Goal: Task Accomplishment & Management: Use online tool/utility

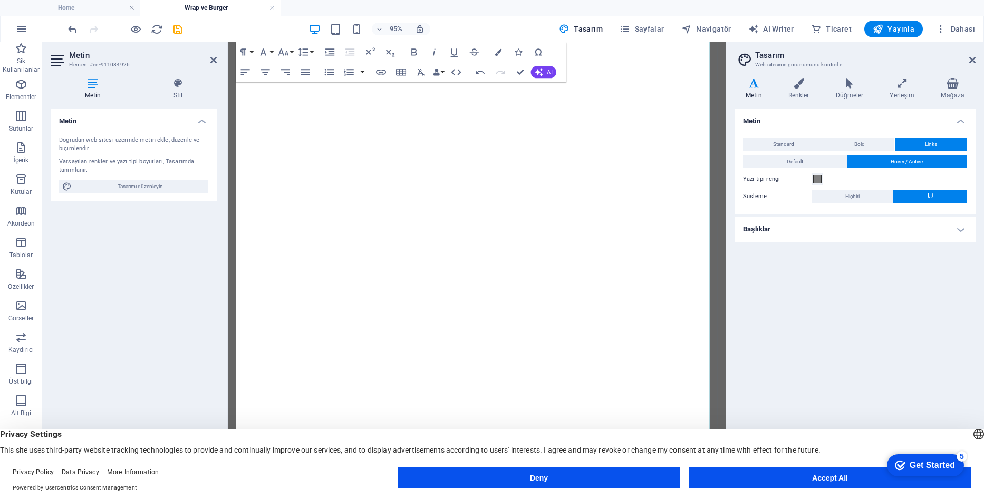
click at [416, 221] on button "Row" at bounding box center [411, 223] width 19 height 20
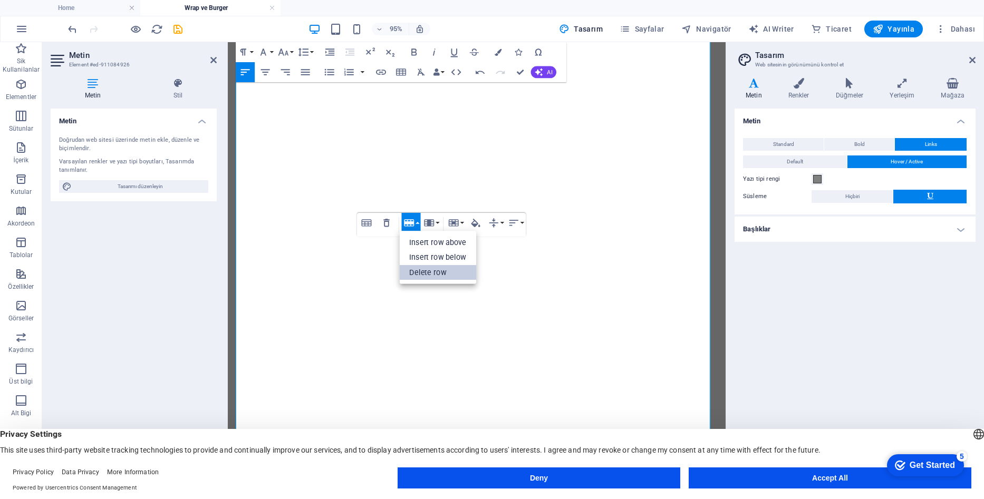
click at [415, 271] on link "Delete row" at bounding box center [438, 272] width 77 height 15
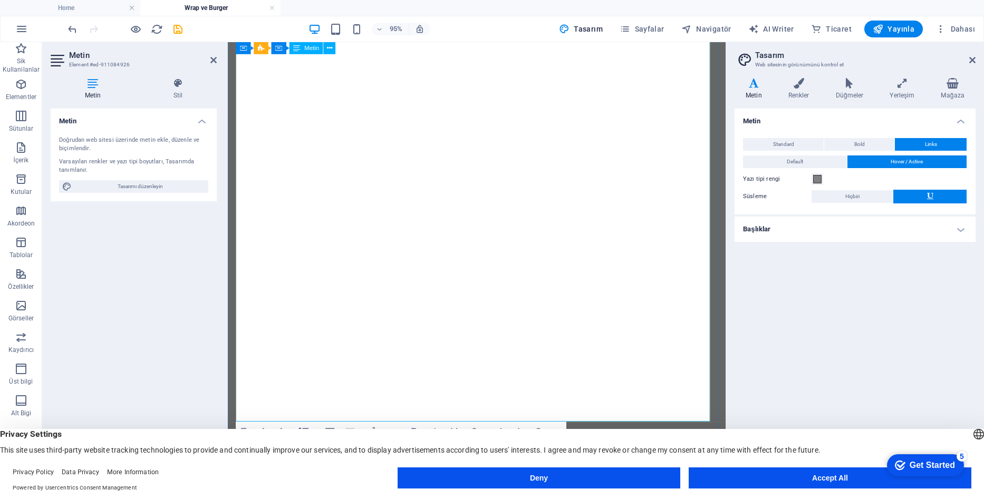
click at [419, 220] on button "Row" at bounding box center [411, 223] width 19 height 20
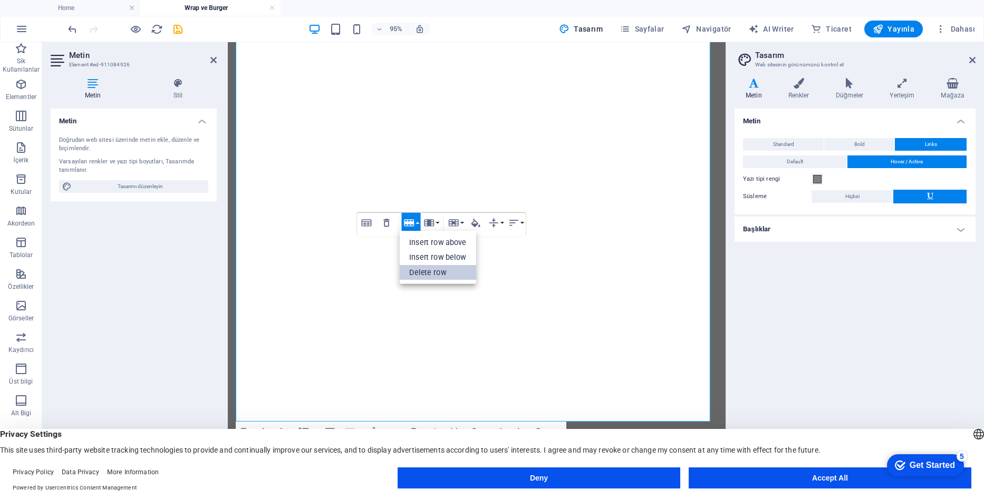
click at [418, 274] on link "Delete row" at bounding box center [438, 272] width 77 height 15
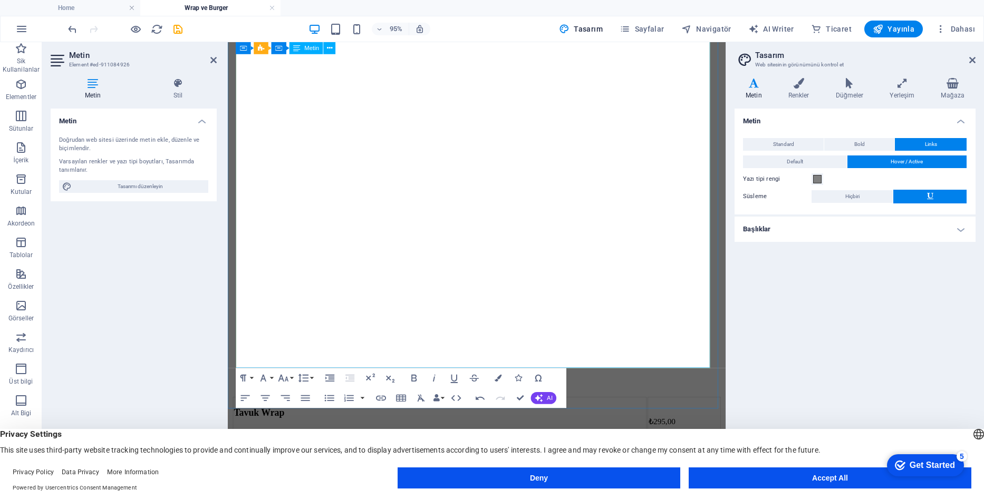
click at [419, 222] on button "Row" at bounding box center [411, 223] width 19 height 20
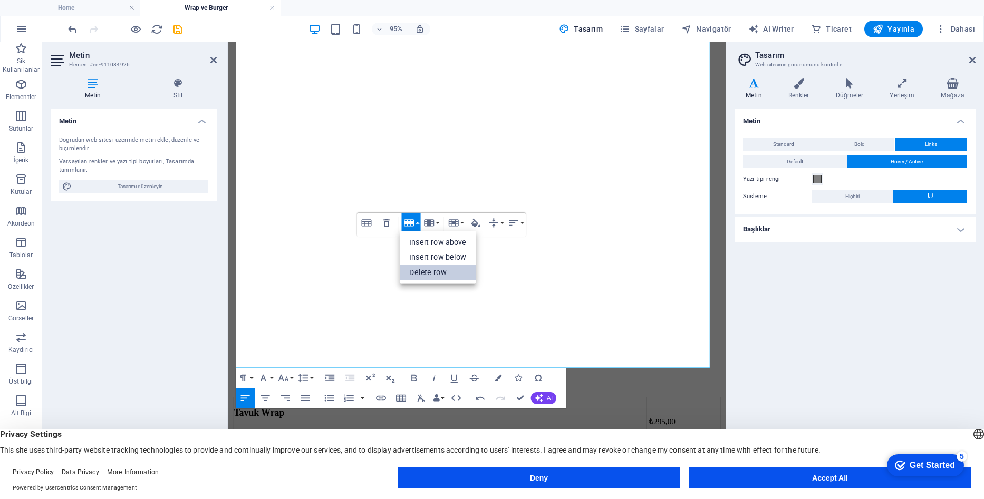
click at [420, 271] on link "Delete row" at bounding box center [438, 272] width 77 height 15
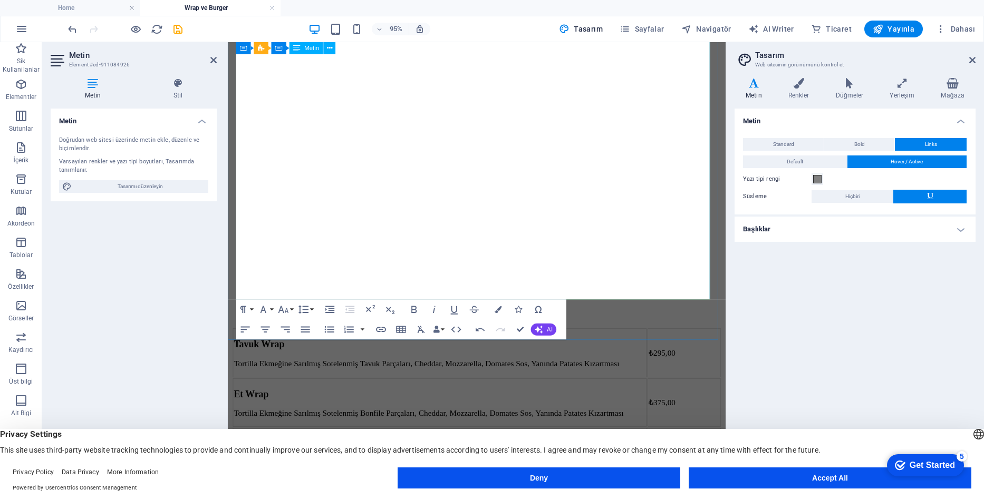
click at [417, 221] on button "Row" at bounding box center [411, 223] width 19 height 20
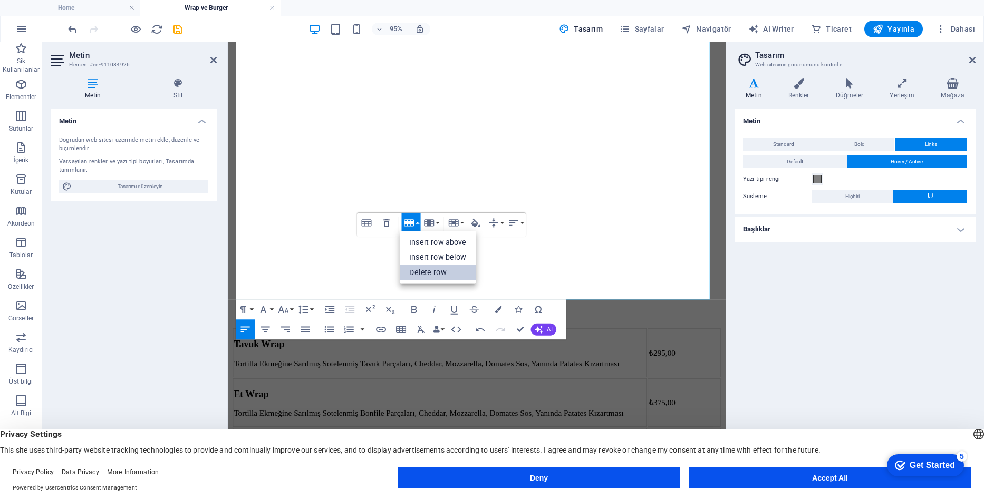
click at [419, 271] on link "Delete row" at bounding box center [438, 272] width 77 height 15
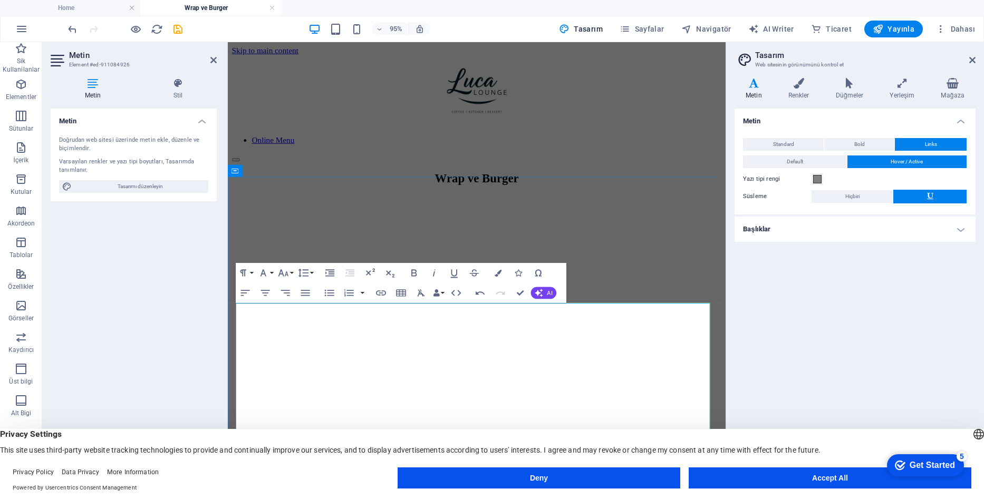
click at [402, 193] on div "Wrap ve Burger" at bounding box center [490, 186] width 516 height 14
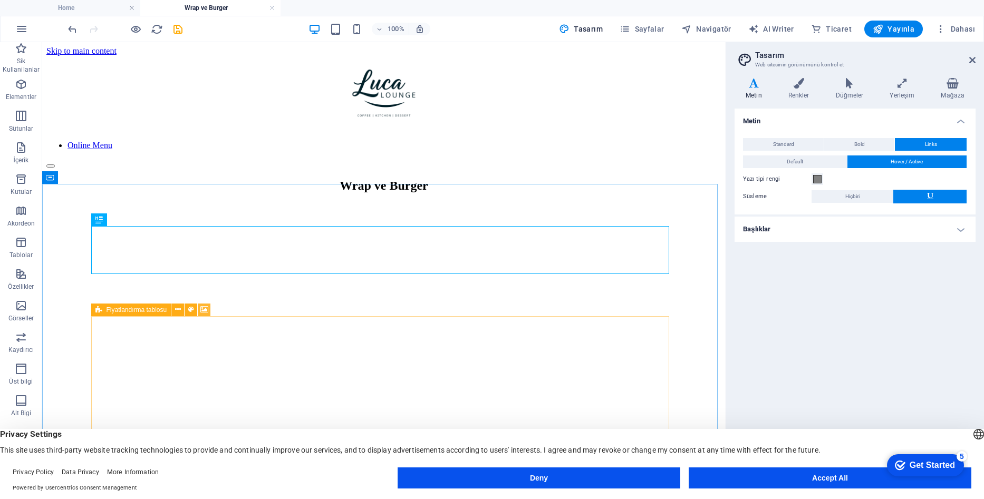
click at [205, 306] on icon at bounding box center [204, 309] width 8 height 11
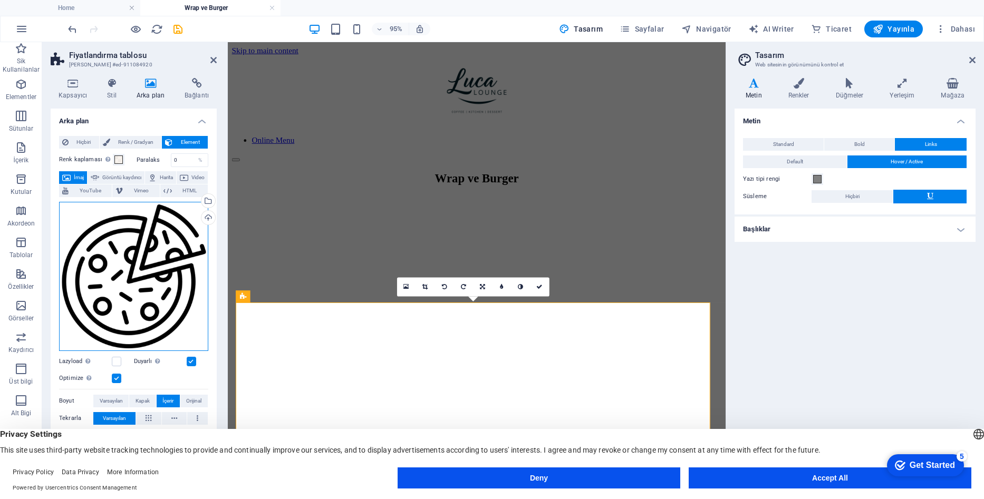
click at [146, 255] on div "Dosyaları buraya sürükleyin, dosyaları seçmek için tıklayın veya Dosyalardan ya…" at bounding box center [133, 276] width 149 height 149
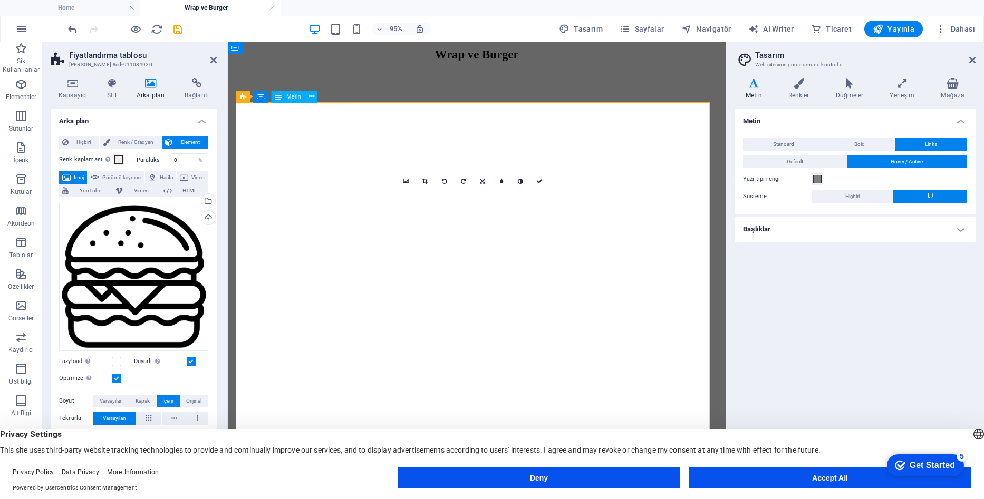
scroll to position [111, 0]
click at [897, 30] on span "Yayınla" at bounding box center [893, 29] width 42 height 11
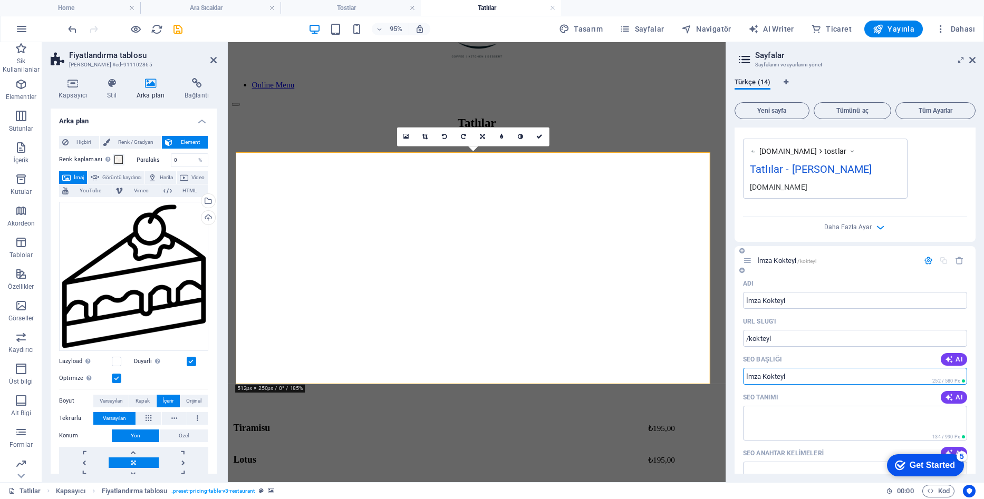
type input "İmza Kokteyl"
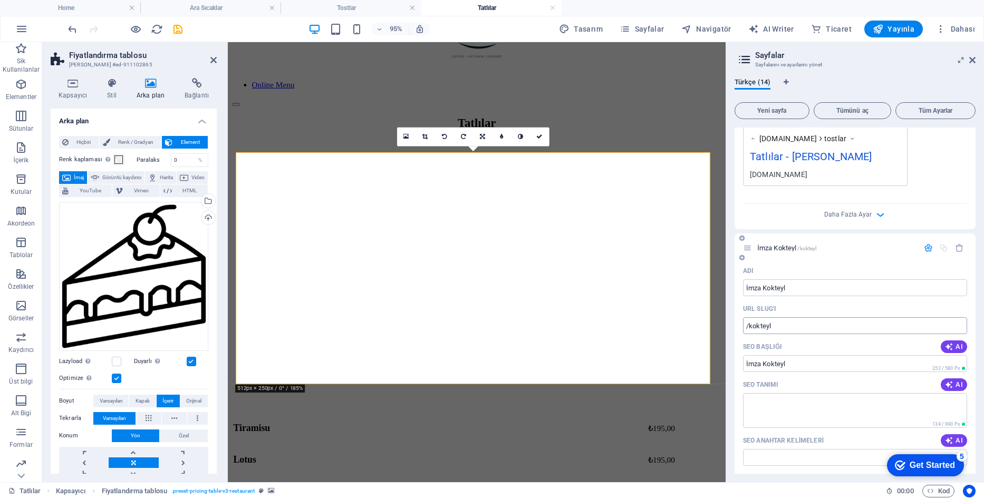
scroll to position [673, 0]
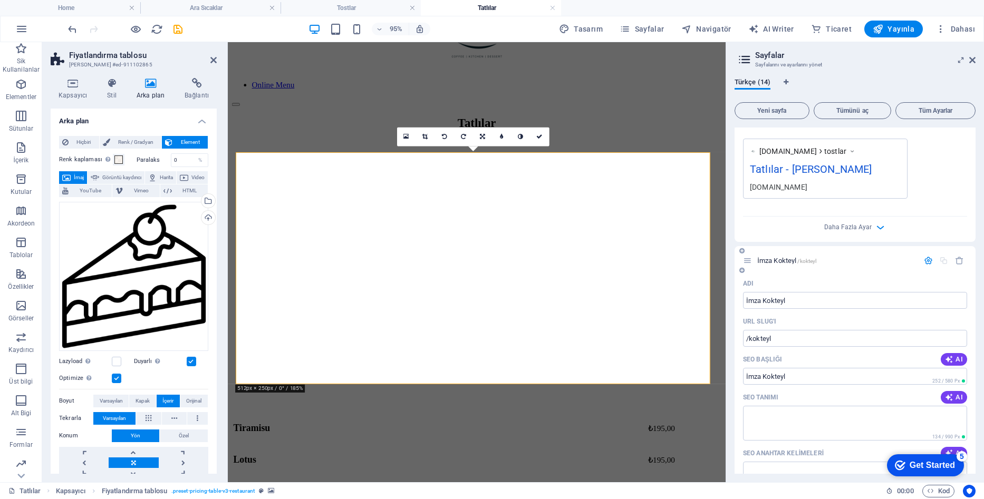
click at [784, 263] on span "İmza Kokteyl /kokteyl" at bounding box center [786, 261] width 59 height 8
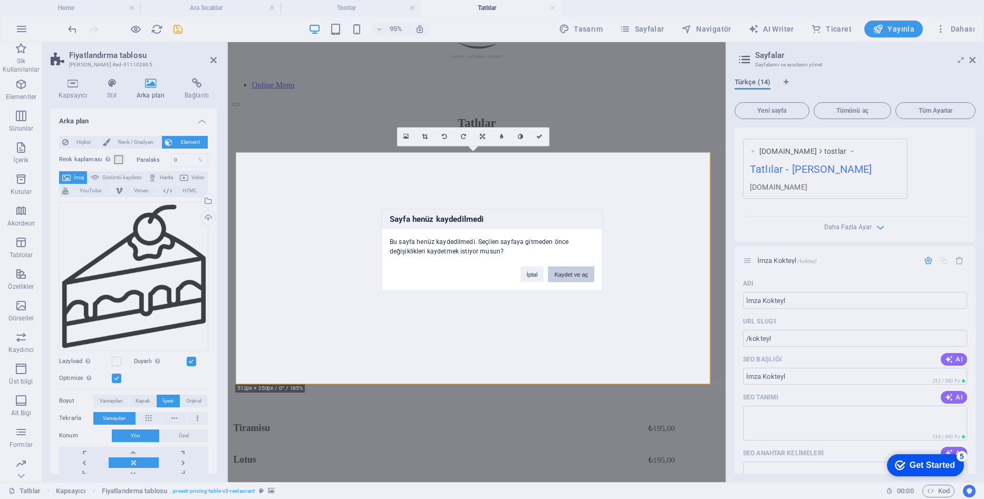
click at [573, 271] on button "Kaydet ve aç" at bounding box center [571, 274] width 46 height 16
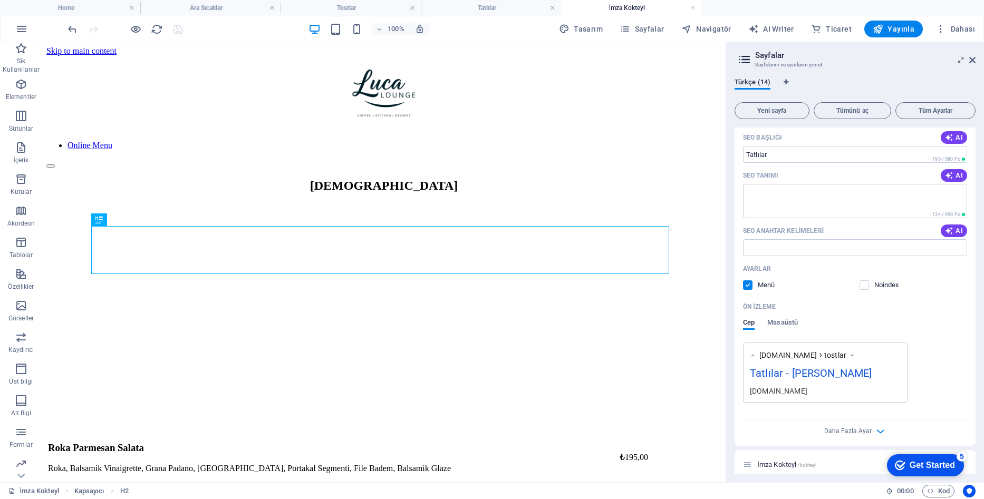
scroll to position [0, 0]
click at [390, 193] on div "[DEMOGRAPHIC_DATA]" at bounding box center [383, 186] width 675 height 14
click at [392, 193] on div "[DEMOGRAPHIC_DATA]" at bounding box center [383, 186] width 675 height 14
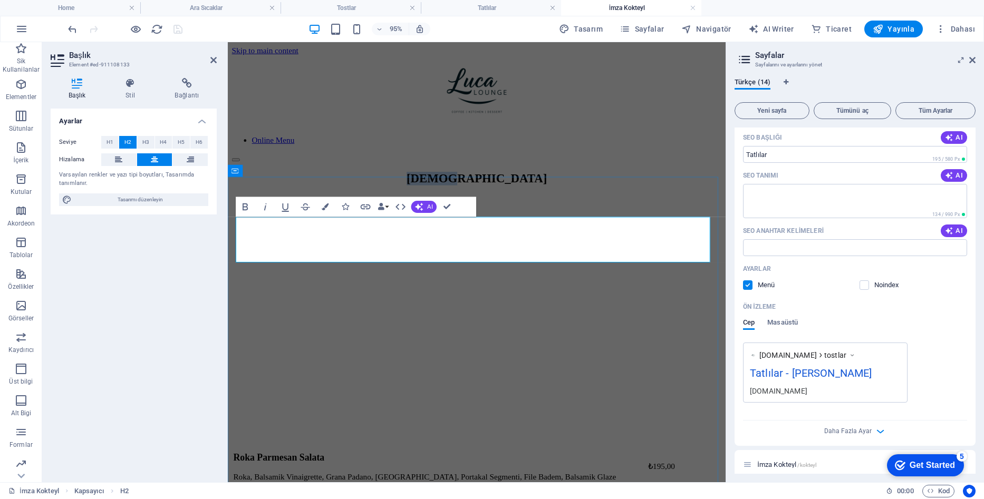
click at [465, 193] on h2 "[DEMOGRAPHIC_DATA]" at bounding box center [490, 186] width 516 height 14
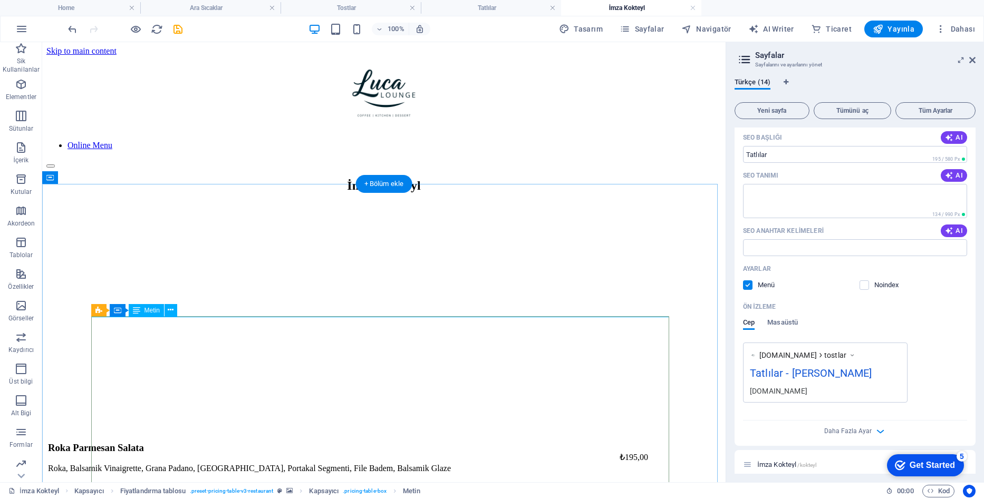
click at [174, 431] on div "Roka Parmesan Salata Roka, Balsamik Vinaigrette, Grana Padano, Çilek, Portakal …" at bounding box center [383, 508] width 675 height 155
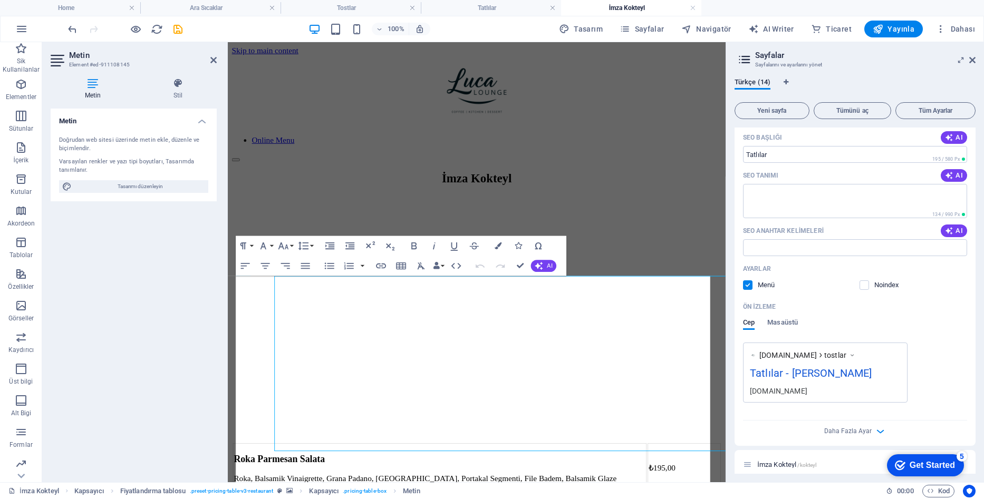
click at [174, 331] on div "Metin Element #ed-911108145 Metin Stil Metin Doğrudan web sitesi üzerinde metin…" at bounding box center [383, 262] width 683 height 440
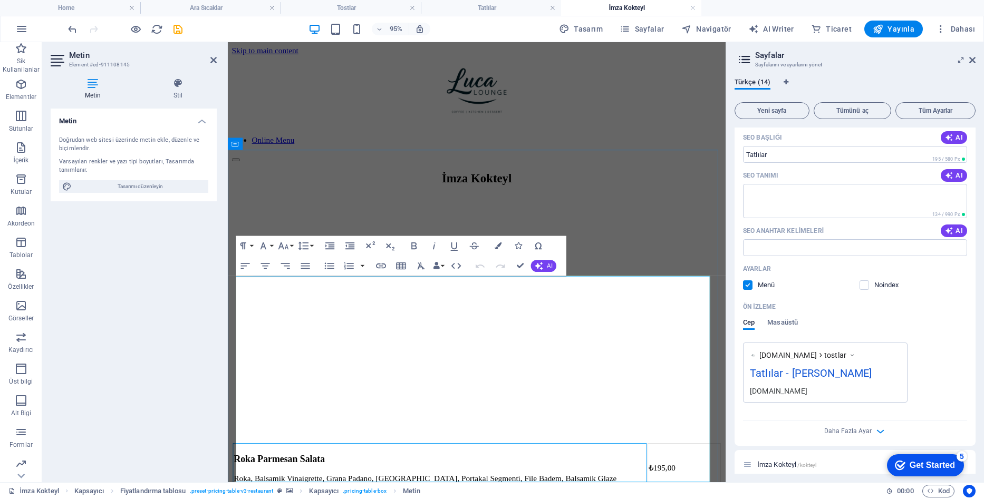
drag, startPoint x: 410, startPoint y: 336, endPoint x: 390, endPoint y: 321, distance: 24.8
click at [390, 476] on h3 "Roka Parmesan Salata" at bounding box center [450, 482] width 433 height 12
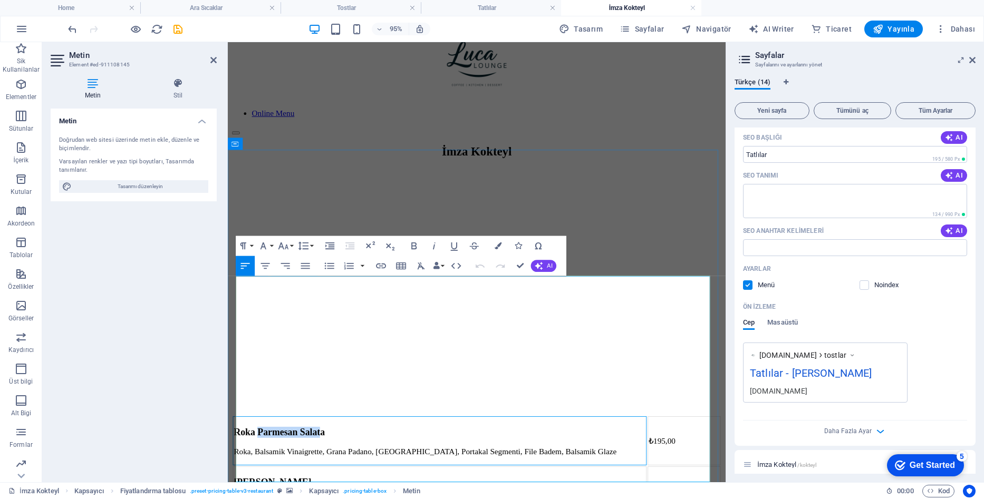
drag, startPoint x: 456, startPoint y: 312, endPoint x: 293, endPoint y: 311, distance: 162.9
click at [293, 447] on h3 "Roka Parmesan Salata" at bounding box center [450, 453] width 433 height 12
drag, startPoint x: 462, startPoint y: 313, endPoint x: 243, endPoint y: 303, distance: 220.1
click at [243, 447] on h3 "Roka Parmesan Salata" at bounding box center [450, 453] width 433 height 12
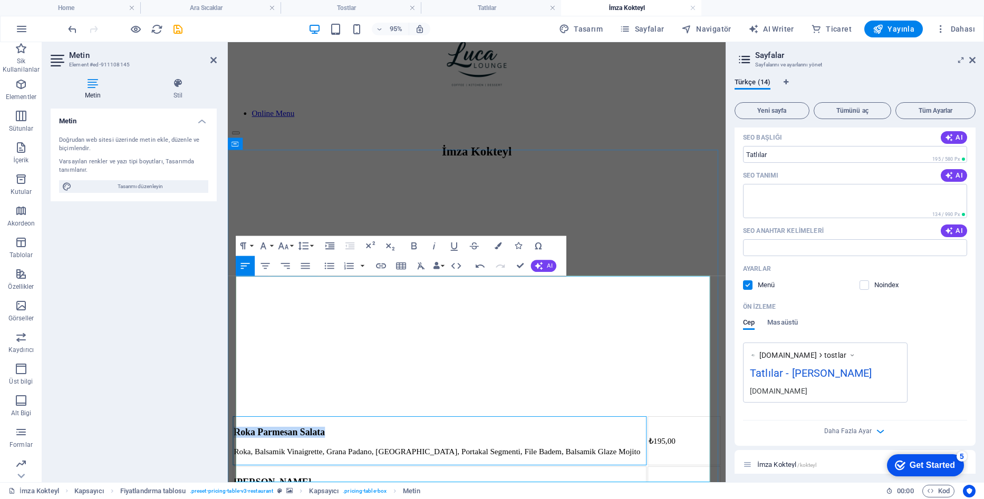
drag, startPoint x: 462, startPoint y: 309, endPoint x: 242, endPoint y: 300, distance: 220.5
click at [242, 447] on h3 "Roka Parmesan Salata" at bounding box center [450, 453] width 433 height 12
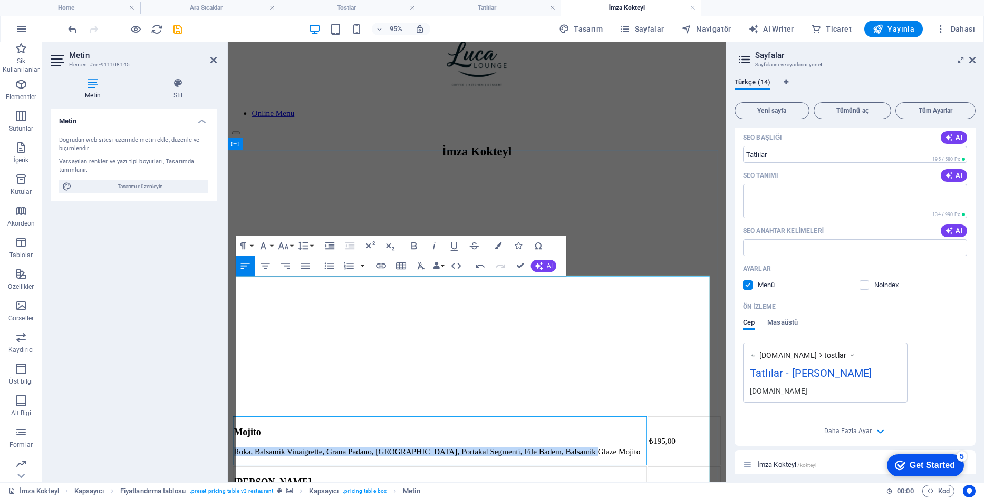
drag, startPoint x: 409, startPoint y: 354, endPoint x: 237, endPoint y: 335, distance: 172.4
click at [237, 469] on p "Roka, Balsamik Vinaigrette, Grana Padano, Çilek, Portakal Segmenti, File Badem,…" at bounding box center [450, 473] width 433 height 9
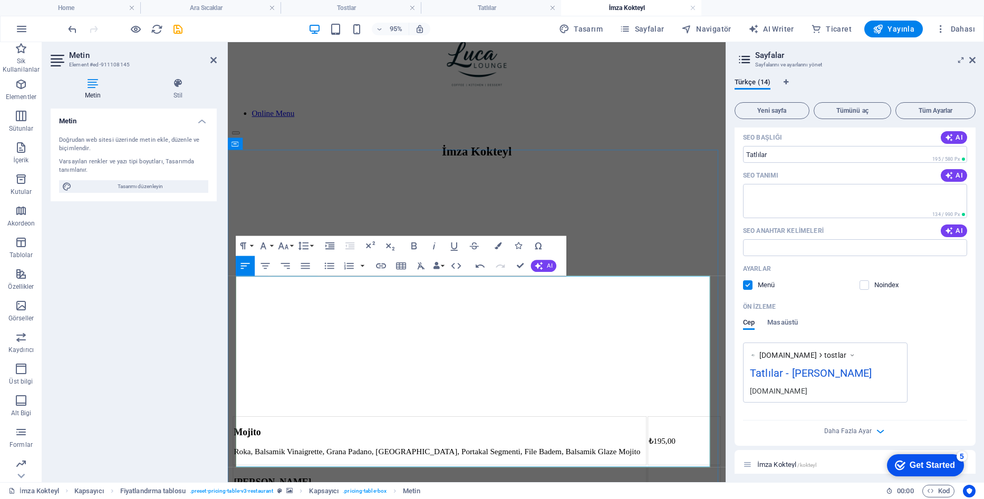
scroll to position [0, 3]
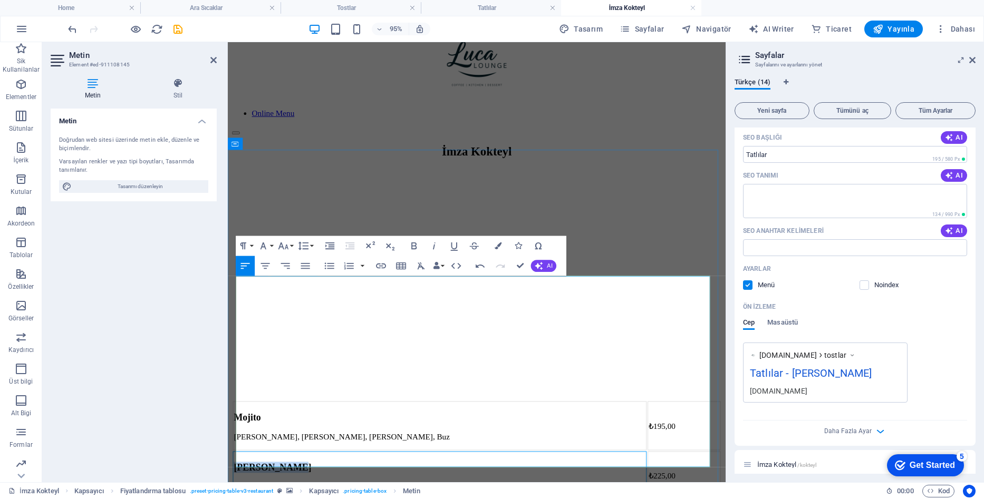
drag, startPoint x: 355, startPoint y: 366, endPoint x: 241, endPoint y: 366, distance: 113.9
click at [241, 484] on h3 "Sezar Salata" at bounding box center [450, 490] width 433 height 12
drag, startPoint x: 356, startPoint y: 366, endPoint x: 242, endPoint y: 370, distance: 113.9
click at [242, 484] on h3 "Sezar Salata" at bounding box center [450, 490] width 433 height 12
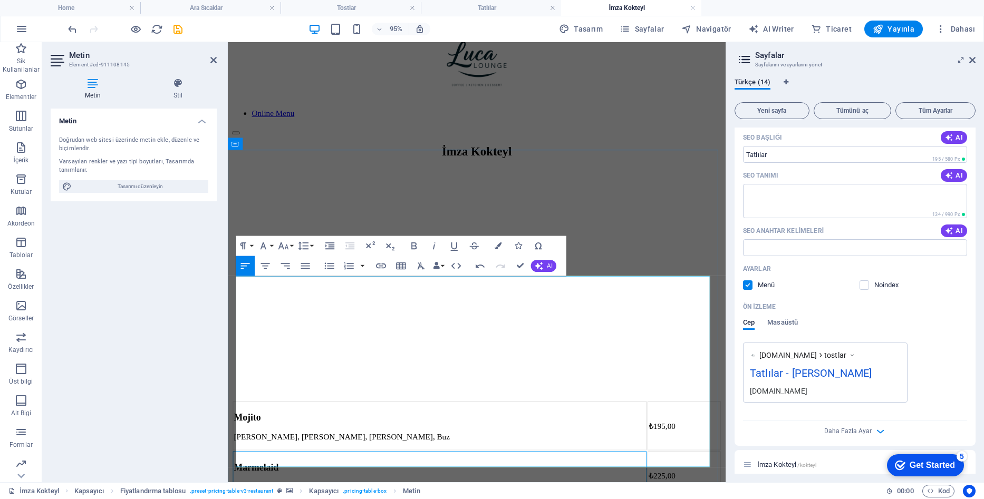
drag, startPoint x: 342, startPoint y: 407, endPoint x: 237, endPoint y: 385, distance: 107.6
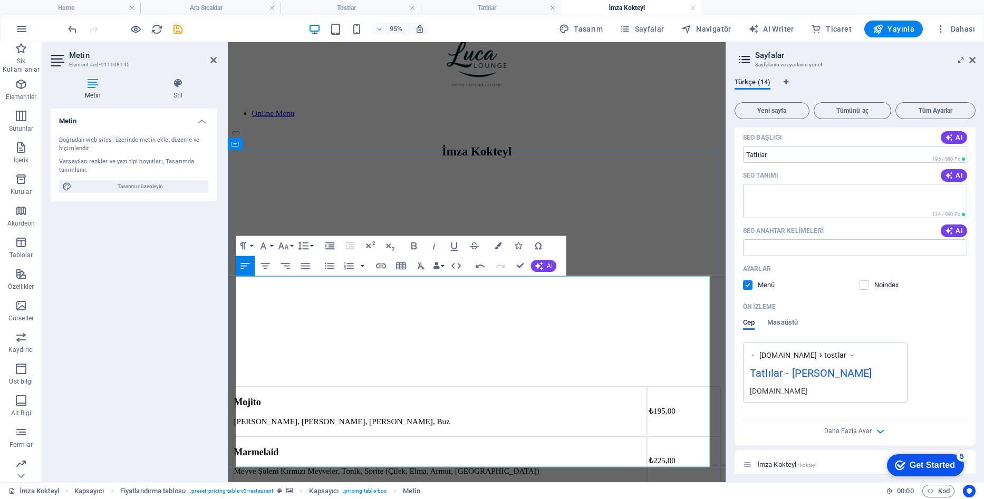
scroll to position [526, 3]
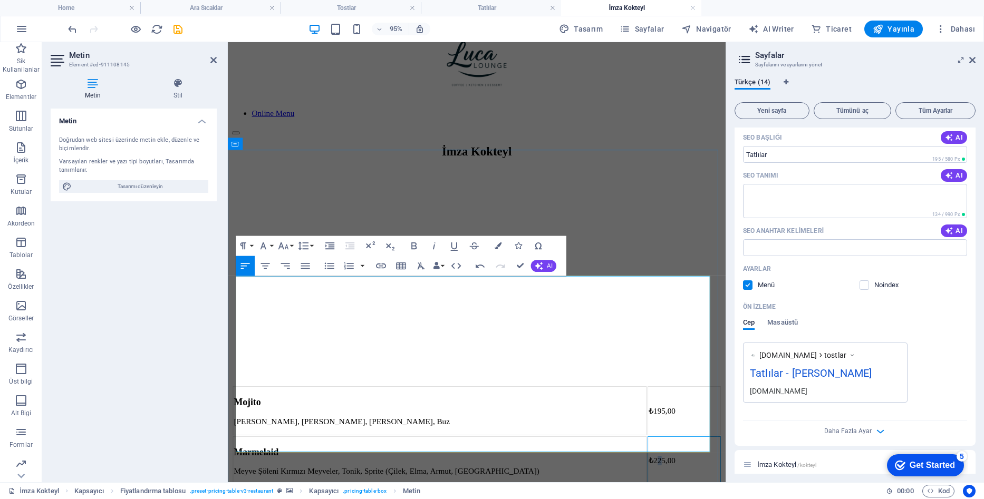
click at [705, 457] on td "₺225,00" at bounding box center [708, 482] width 77 height 51
drag, startPoint x: 406, startPoint y: 421, endPoint x: 243, endPoint y: 432, distance: 163.2
drag, startPoint x: 306, startPoint y: 460, endPoint x: 236, endPoint y: 445, distance: 71.2
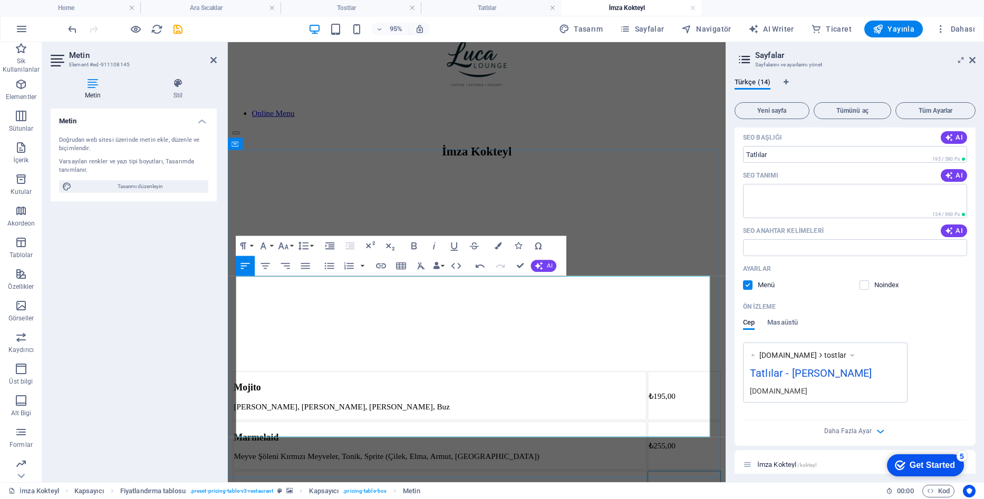
click at [418, 364] on button "Row" at bounding box center [411, 365] width 19 height 20
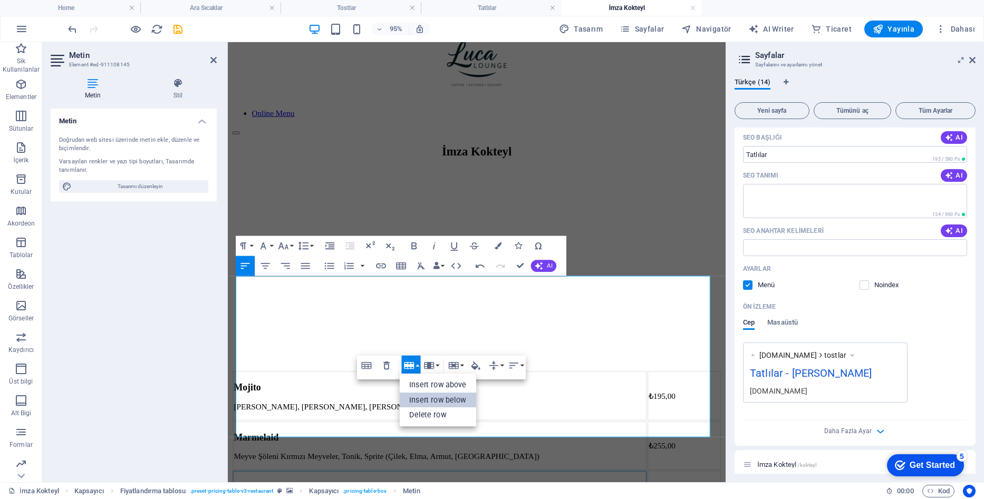
click at [425, 404] on link "Insert row below" at bounding box center [438, 400] width 77 height 15
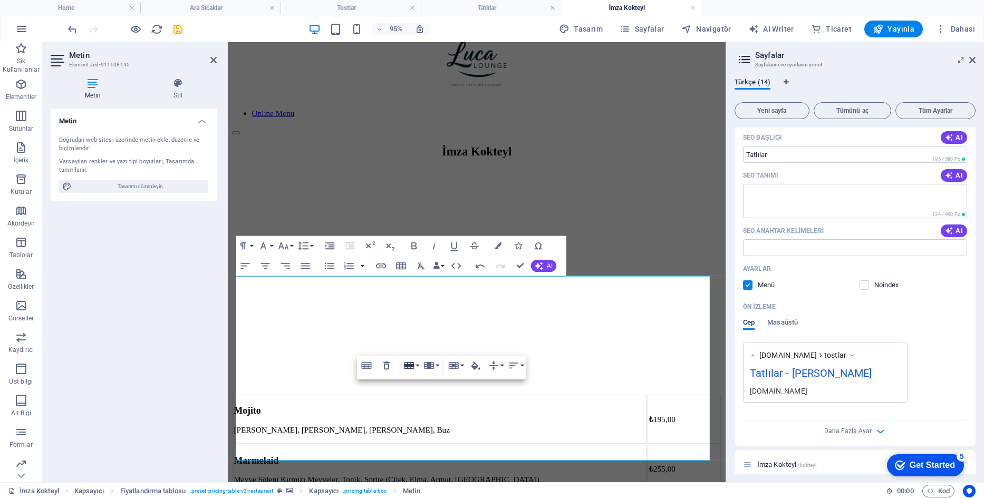
click at [418, 363] on button "Row" at bounding box center [411, 365] width 19 height 20
click at [429, 394] on link "Insert row below" at bounding box center [438, 400] width 77 height 15
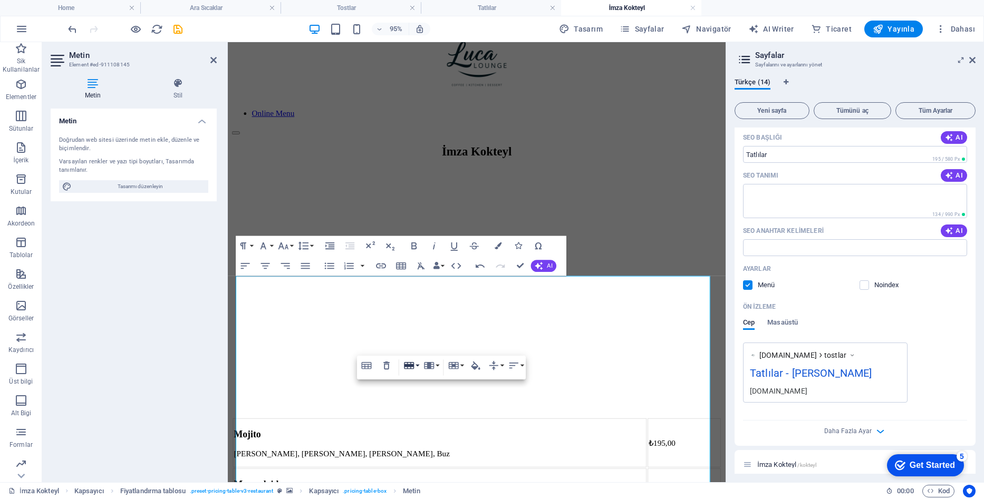
click at [416, 364] on button "Row" at bounding box center [411, 365] width 19 height 20
click at [430, 402] on link "Insert row below" at bounding box center [438, 400] width 77 height 15
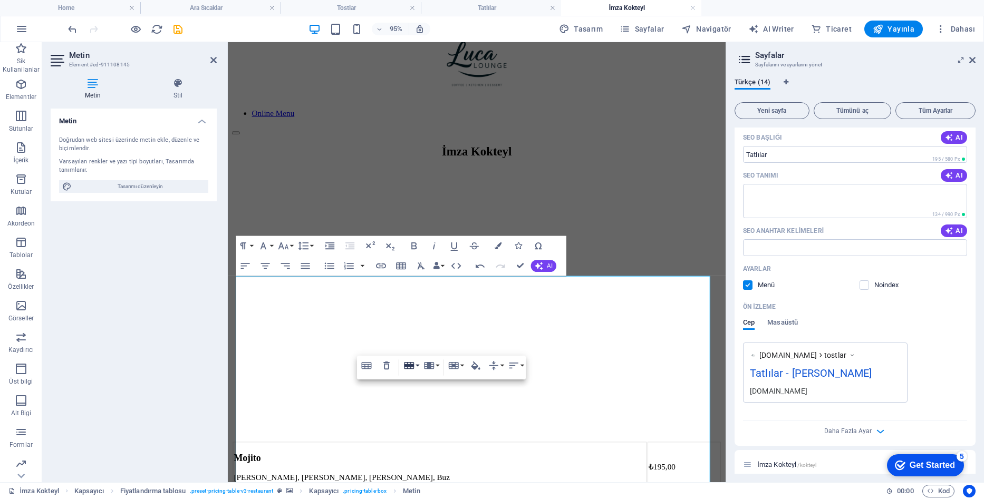
click at [418, 362] on button "Row" at bounding box center [411, 365] width 19 height 20
click at [428, 395] on link "Insert row below" at bounding box center [438, 400] width 77 height 15
click at [416, 365] on button "Row" at bounding box center [411, 365] width 19 height 20
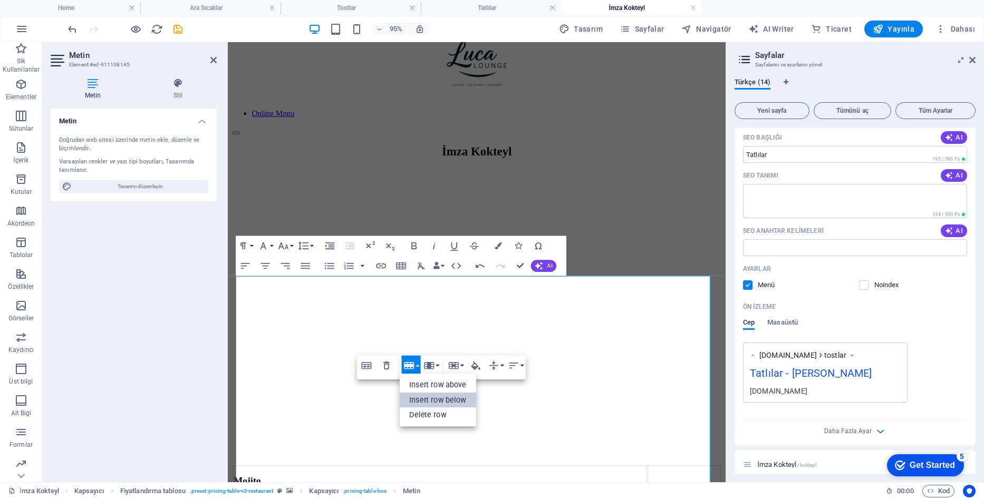
click at [426, 399] on link "Insert row below" at bounding box center [438, 400] width 77 height 15
click at [416, 367] on button "Row" at bounding box center [411, 365] width 19 height 20
click at [421, 397] on link "Insert row below" at bounding box center [438, 400] width 77 height 15
click at [416, 366] on button "Row" at bounding box center [411, 365] width 19 height 20
click at [421, 397] on link "Insert row below" at bounding box center [438, 400] width 77 height 15
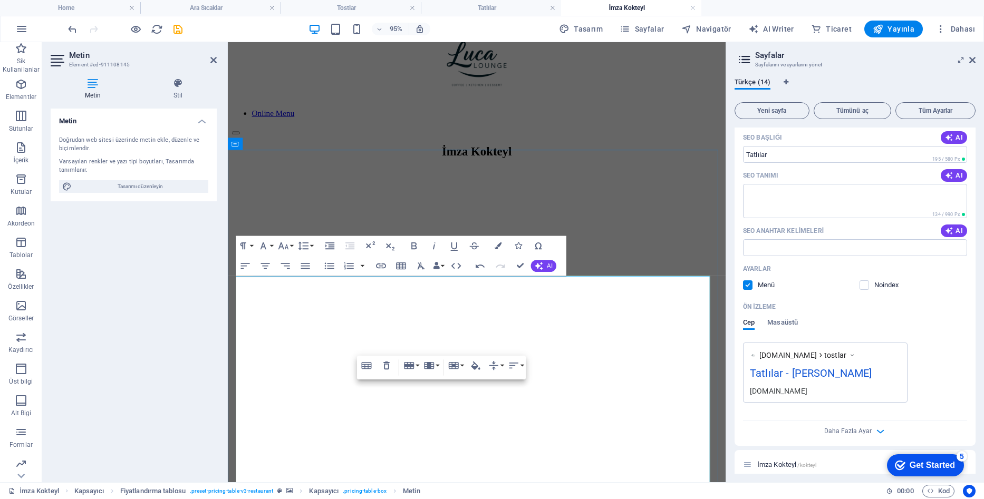
drag, startPoint x: 335, startPoint y: 423, endPoint x: 240, endPoint y: 421, distance: 94.9
drag, startPoint x: 656, startPoint y: 447, endPoint x: 239, endPoint y: 425, distance: 417.6
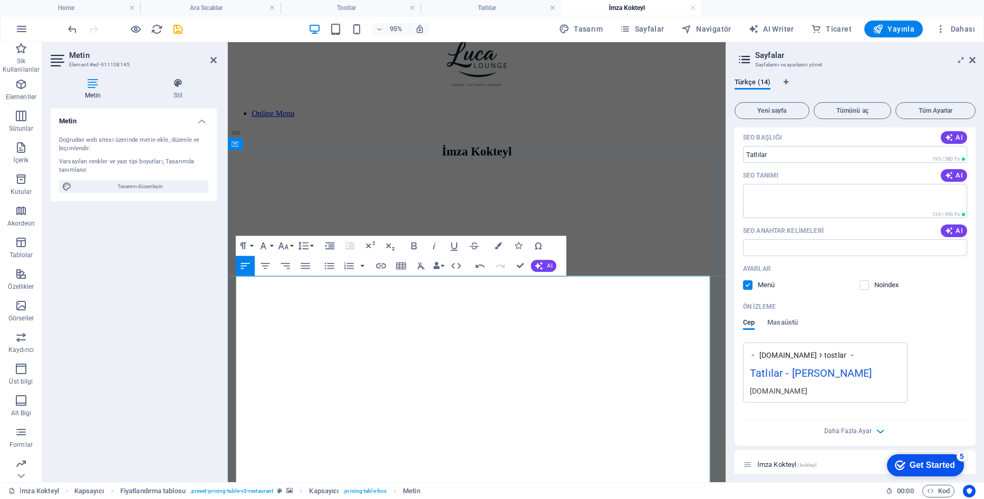
copy td "Luca Life Salata ve Fesleğen Karışımı, Limon Suyu, Sweet Sour, Tropikal Meyve P…"
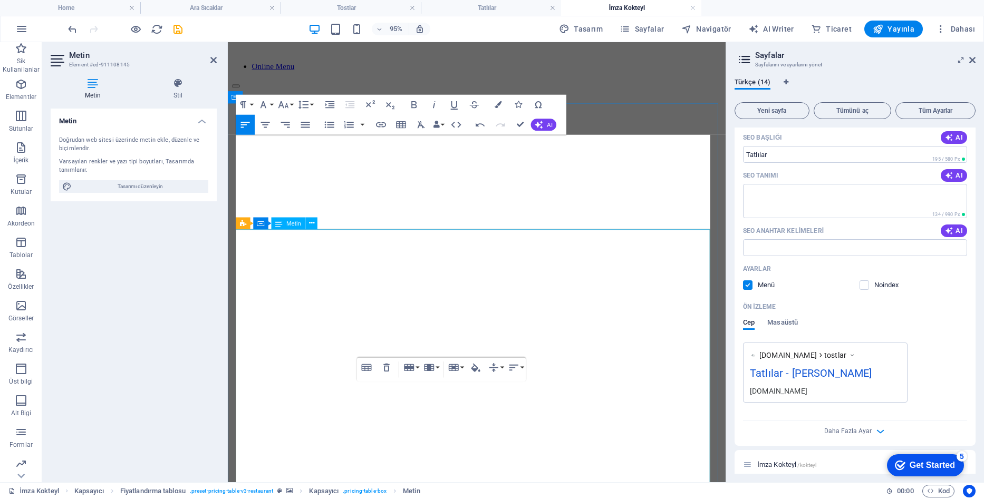
scroll to position [87, 0]
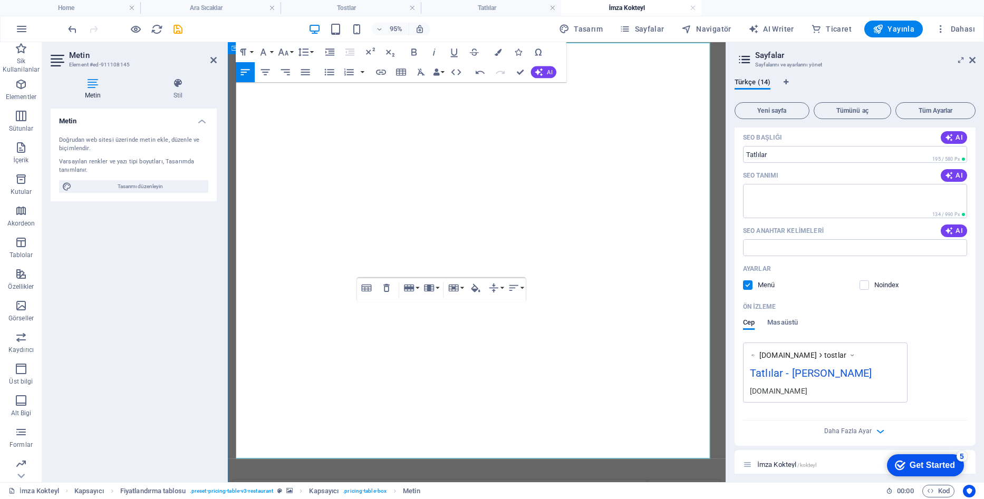
scroll to position [192, 0]
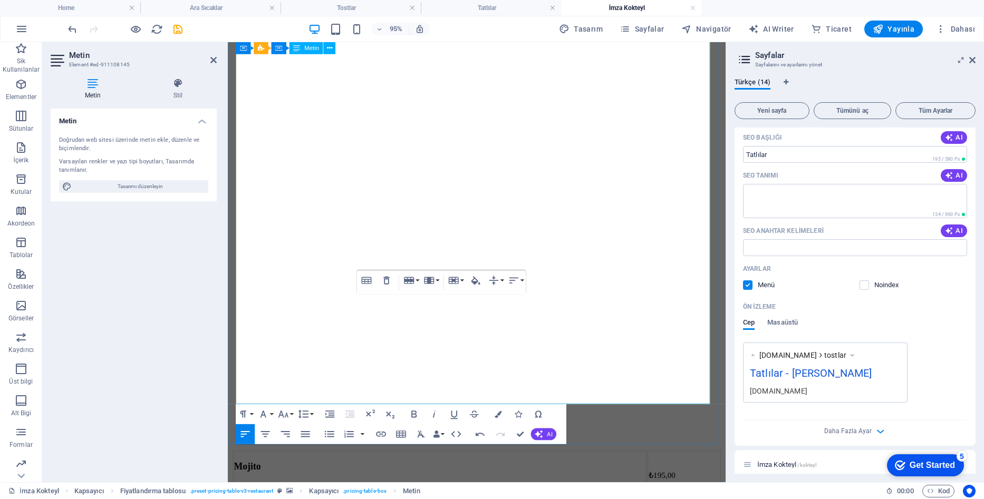
scroll to position [298, 0]
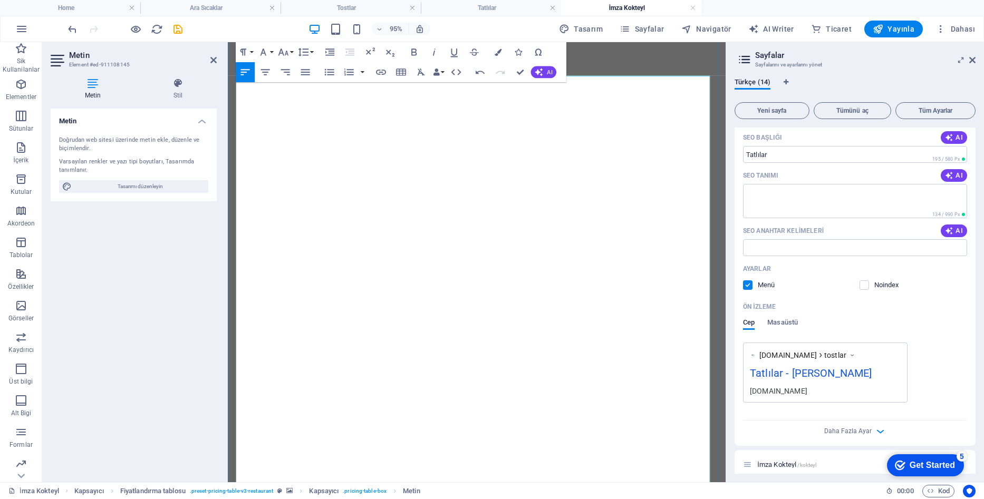
scroll to position [140, 0]
drag, startPoint x: 334, startPoint y: 264, endPoint x: 240, endPoint y: 276, distance: 94.6
drag, startPoint x: 657, startPoint y: 289, endPoint x: 240, endPoint y: 288, distance: 417.0
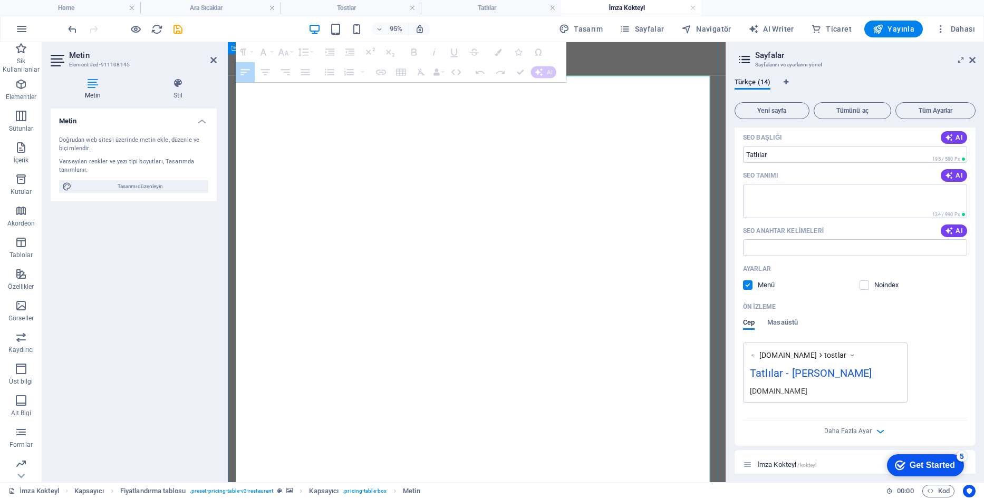
drag, startPoint x: 240, startPoint y: 288, endPoint x: 296, endPoint y: 283, distance: 55.6
drag, startPoint x: 652, startPoint y: 290, endPoint x: 252, endPoint y: 292, distance: 399.6
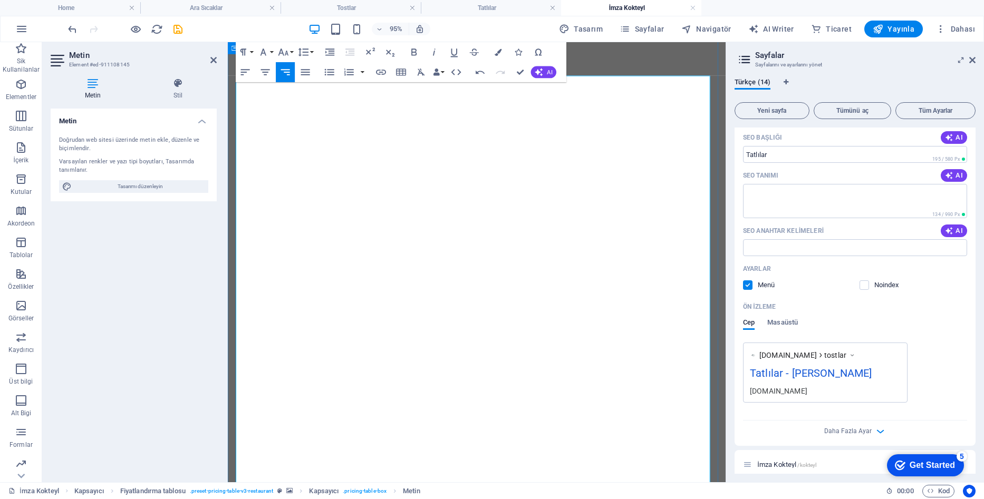
drag, startPoint x: 262, startPoint y: 333, endPoint x: 232, endPoint y: 338, distance: 29.9
drag, startPoint x: 253, startPoint y: 328, endPoint x: 326, endPoint y: 315, distance: 74.4
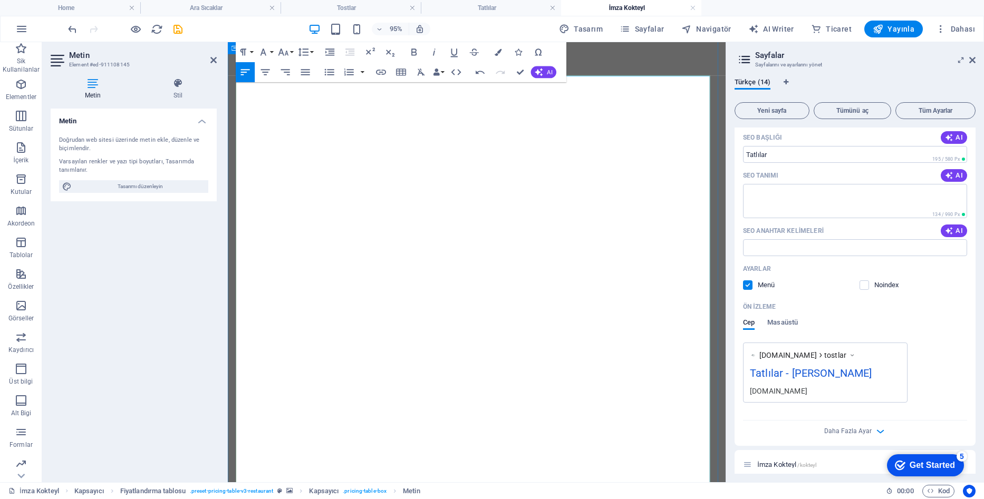
drag, startPoint x: 336, startPoint y: 331, endPoint x: 242, endPoint y: 335, distance: 93.9
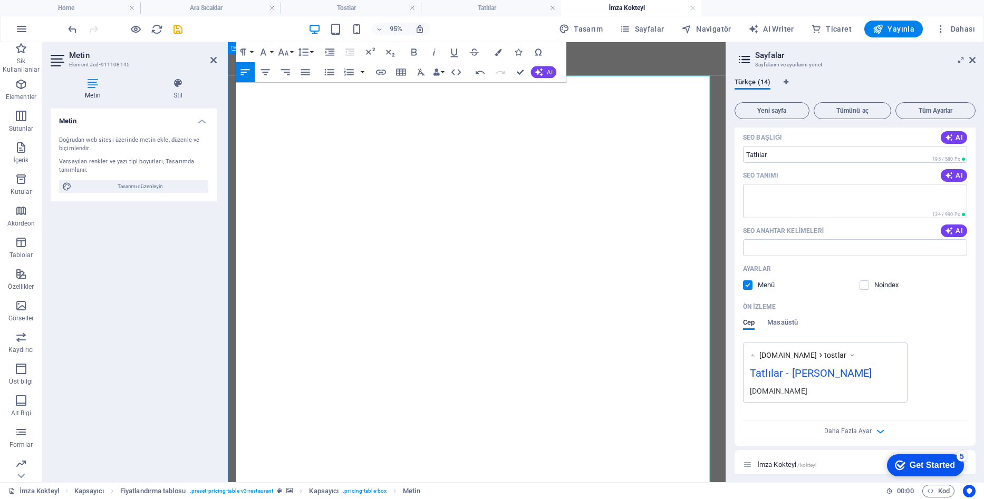
drag, startPoint x: 657, startPoint y: 347, endPoint x: 238, endPoint y: 354, distance: 419.2
drag, startPoint x: 313, startPoint y: 379, endPoint x: 238, endPoint y: 385, distance: 75.7
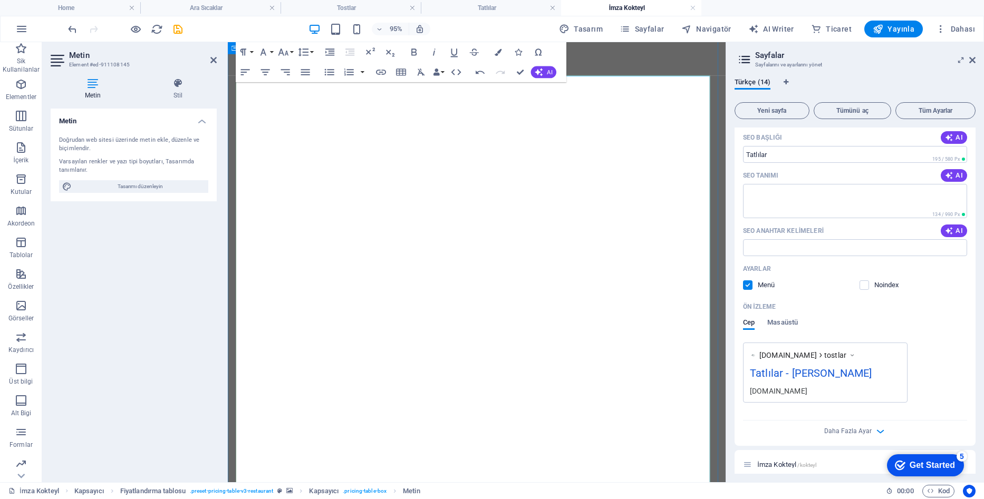
drag, startPoint x: 657, startPoint y: 404, endPoint x: 239, endPoint y: 412, distance: 418.1
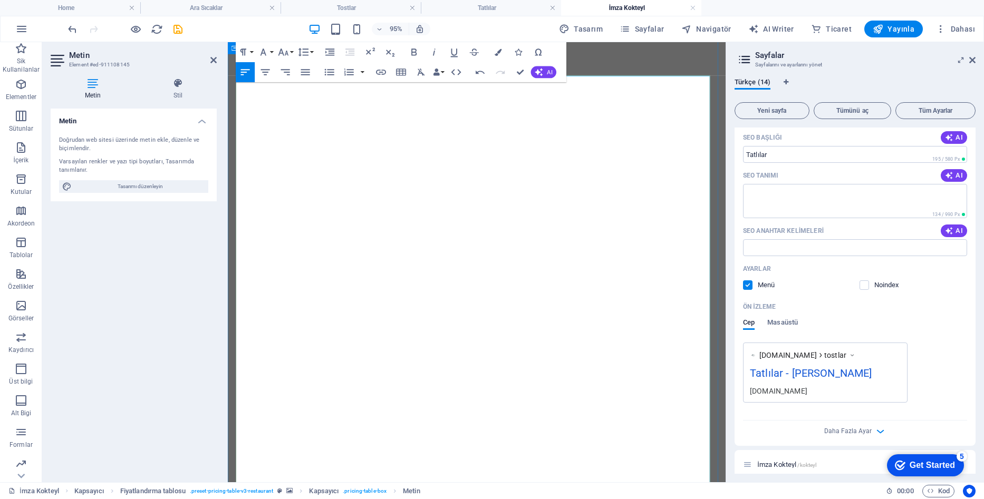
scroll to position [319, 3]
drag, startPoint x: 292, startPoint y: 437, endPoint x: 241, endPoint y: 438, distance: 50.6
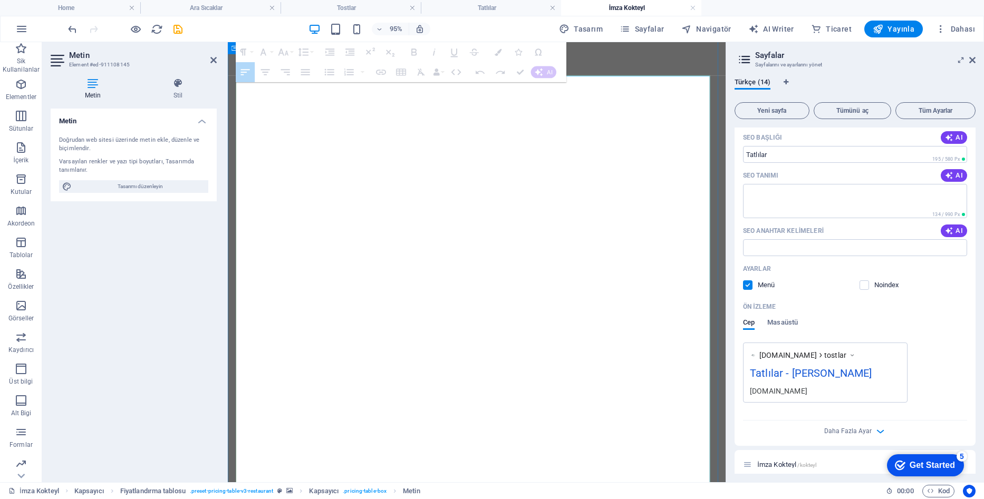
drag, startPoint x: 663, startPoint y: 462, endPoint x: 440, endPoint y: 461, distance: 223.0
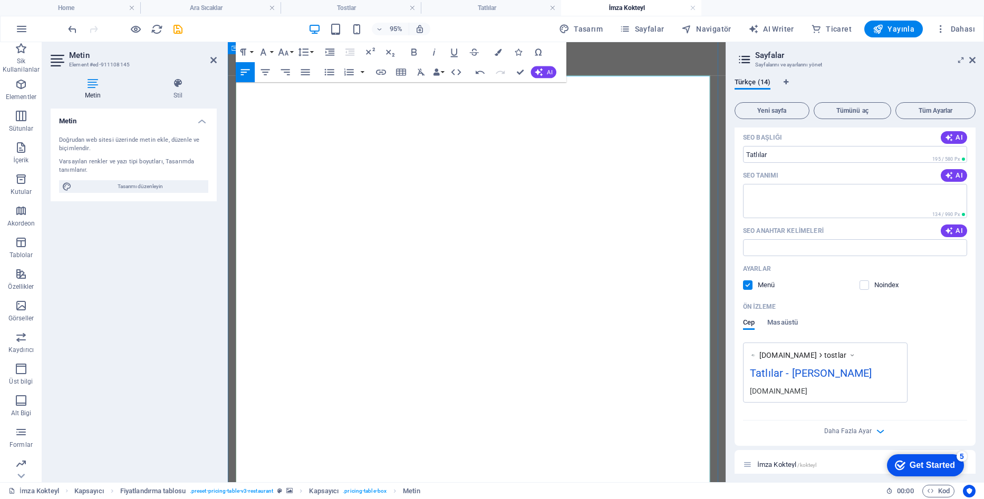
scroll to position [319, 3]
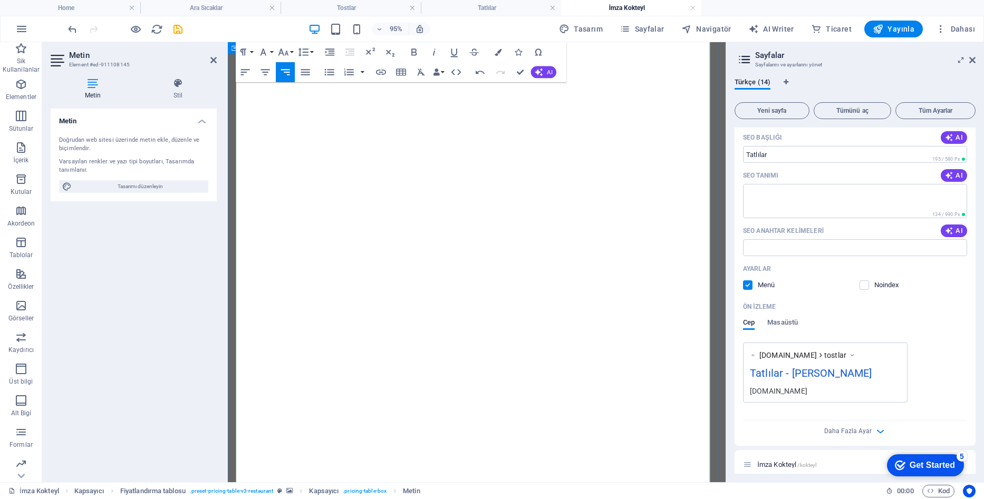
scroll to position [245, 0]
drag, startPoint x: 333, startPoint y: 385, endPoint x: 240, endPoint y: 385, distance: 92.3
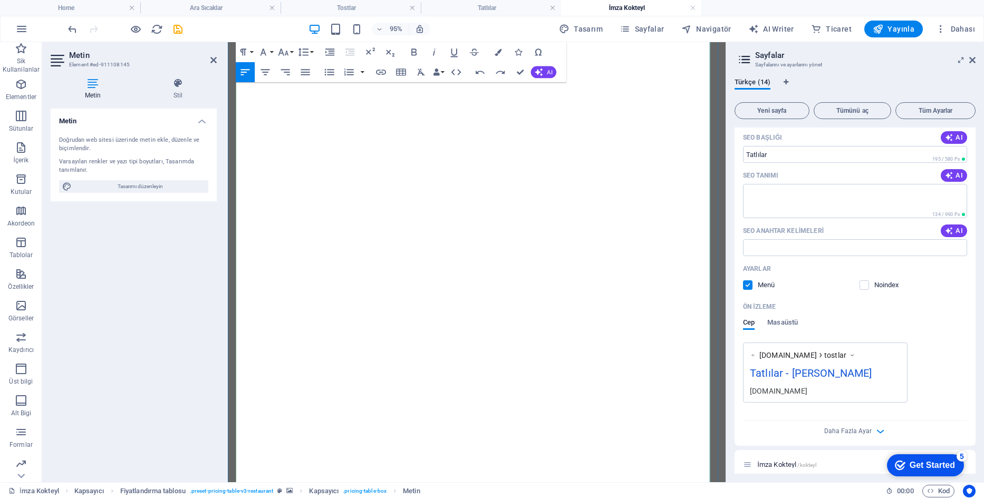
drag, startPoint x: 659, startPoint y: 412, endPoint x: 461, endPoint y: 420, distance: 198.4
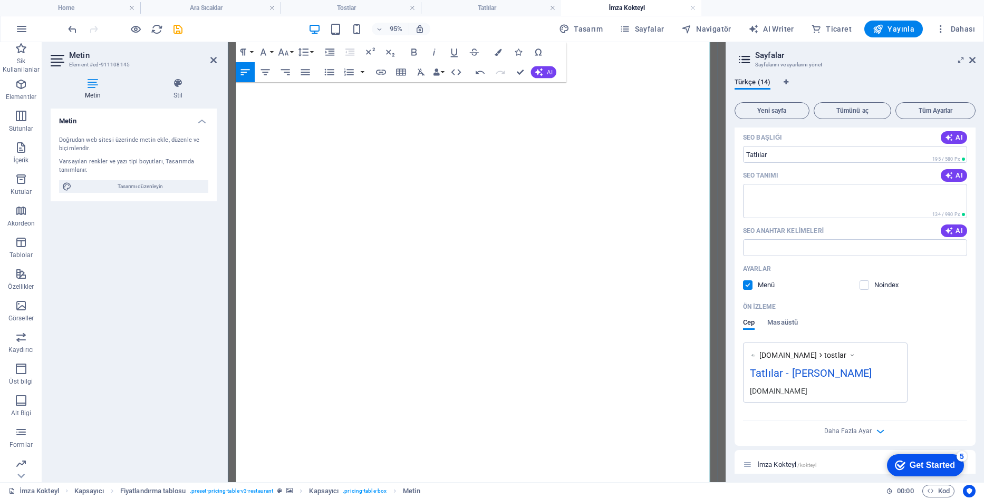
drag, startPoint x: 331, startPoint y: 440, endPoint x: 243, endPoint y: 442, distance: 88.1
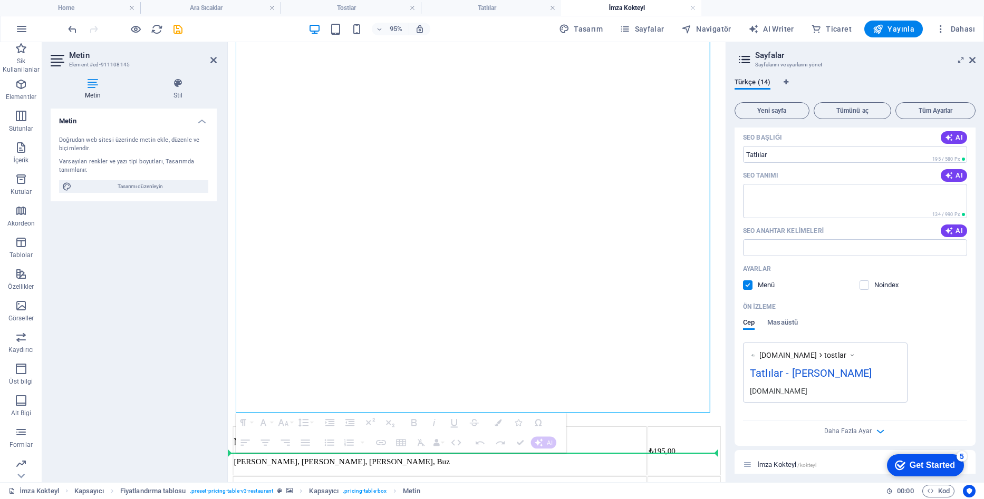
scroll to position [413, 0]
drag, startPoint x: 656, startPoint y: 467, endPoint x: 644, endPoint y: 454, distance: 17.5
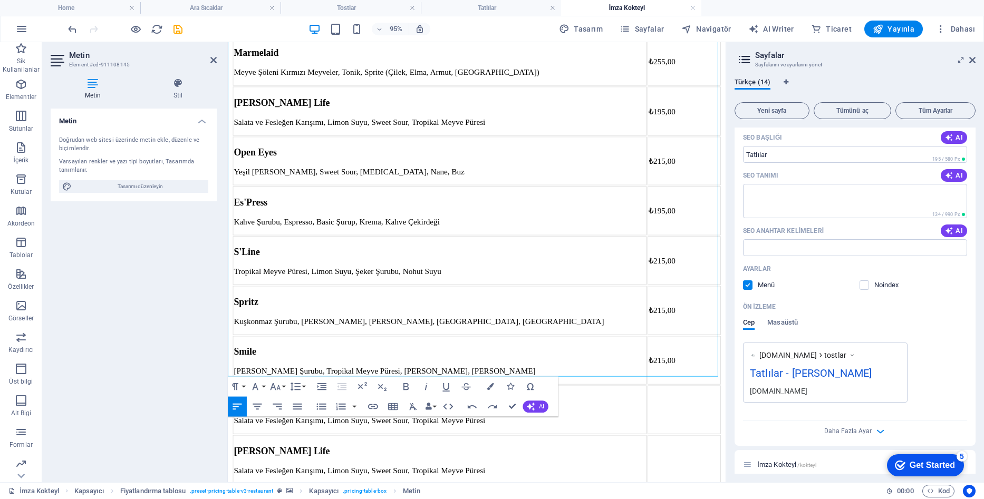
scroll to position [431, 0]
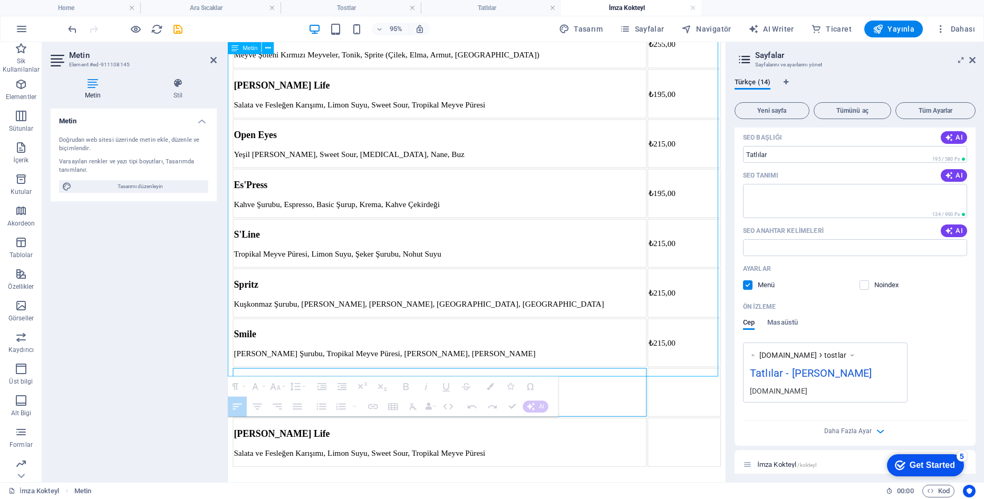
drag, startPoint x: 648, startPoint y: 338, endPoint x: 232, endPoint y: 331, distance: 416.5
click at [234, 418] on p "Salata ve Fesleğen Karışımı, Limon Suyu, Sweet Sour, Tropikal Meyve Püresi" at bounding box center [450, 422] width 433 height 9
click at [237, 418] on p "Salata ve Fesleğen Karışımı, Limon Suyu, Sweet Sour, Tropikal Meyve Püresi" at bounding box center [450, 422] width 433 height 9
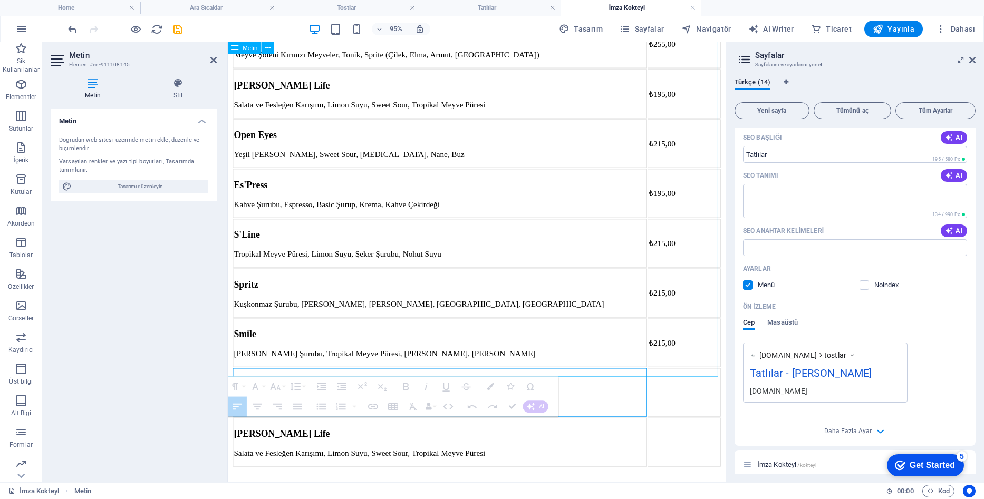
click at [248, 418] on p "Salata ve Fesleğen Karışımı, Limon Suyu, Sweet Sour, Tropikal Meyve Püresi" at bounding box center [450, 422] width 433 height 9
click at [380, 418] on p "Salata ve Fesleğen Karışımı, Limon Suyu, Sweet Sour, Tropikal Meyve Püresi" at bounding box center [450, 422] width 433 height 9
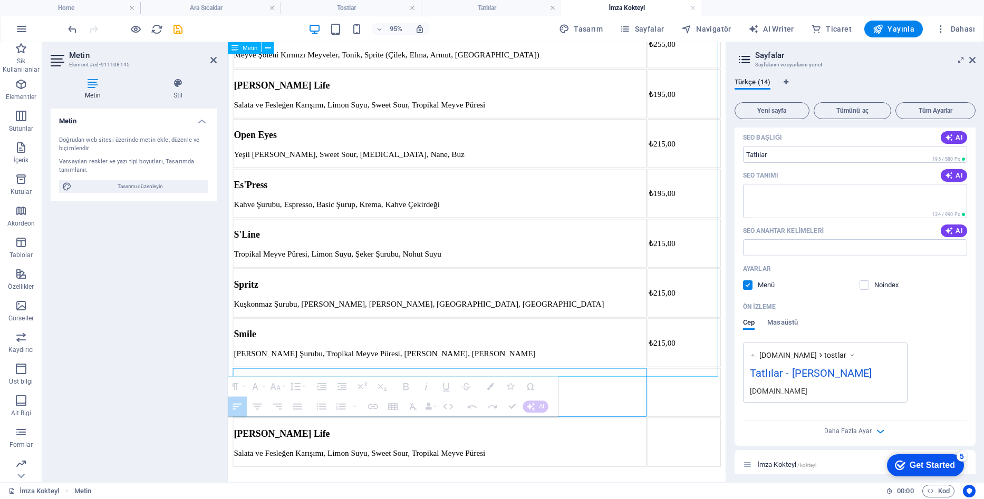
click at [384, 396] on h3 "Chili Siesta" at bounding box center [450, 402] width 433 height 12
click at [362, 418] on p "Salata ve Fesleğen Karışımı, Limon Suyu, Sweet Sour, Tropikal Meyve Püresi" at bounding box center [450, 422] width 433 height 9
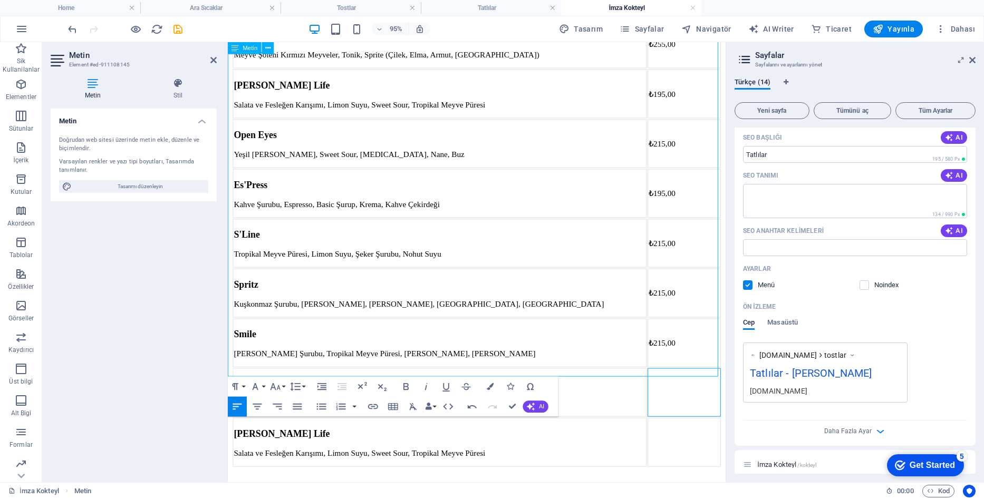
click at [691, 385] on td at bounding box center [708, 410] width 77 height 51
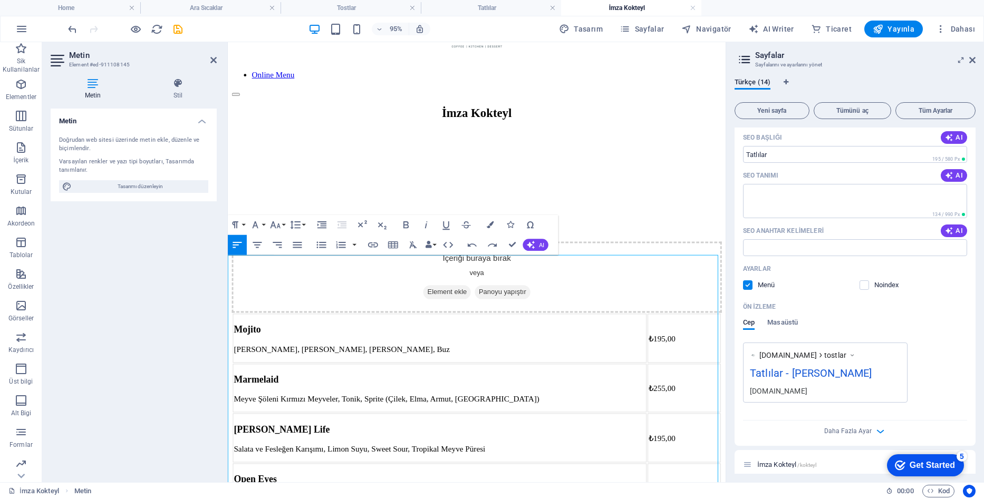
scroll to position [62, 0]
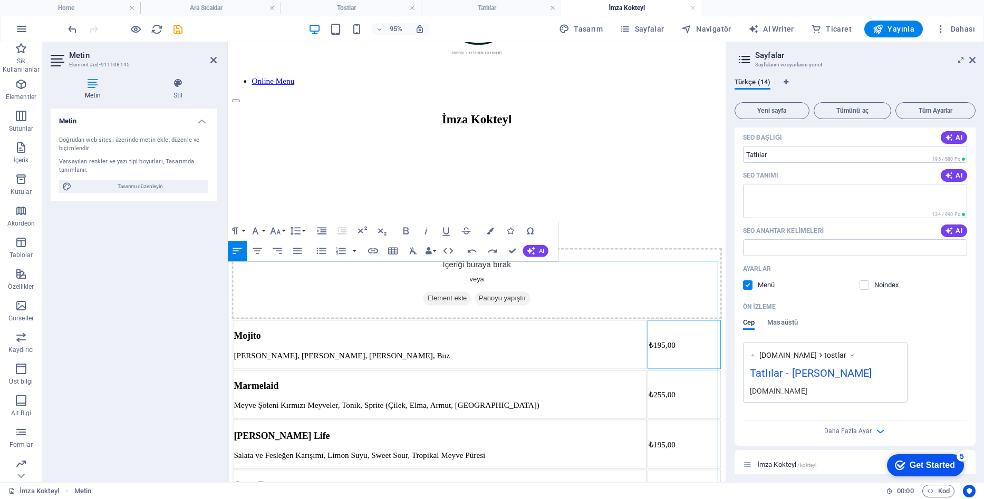
click at [691, 335] on td "₺195,00" at bounding box center [708, 360] width 77 height 51
click at [714, 240] on icon "button" at bounding box center [708, 243] width 12 height 12
click at [719, 297] on link "Align Right" at bounding box center [711, 293] width 36 height 15
click at [711, 387] on td "₺255,00" at bounding box center [708, 412] width 77 height 51
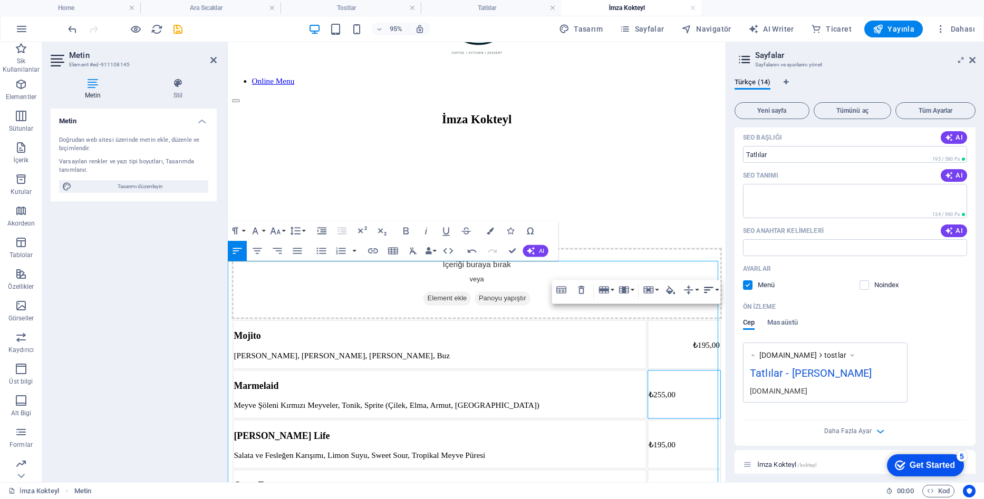
click at [716, 289] on button "Horizontal Align" at bounding box center [710, 290] width 19 height 20
click at [715, 335] on icon at bounding box center [711, 340] width 12 height 12
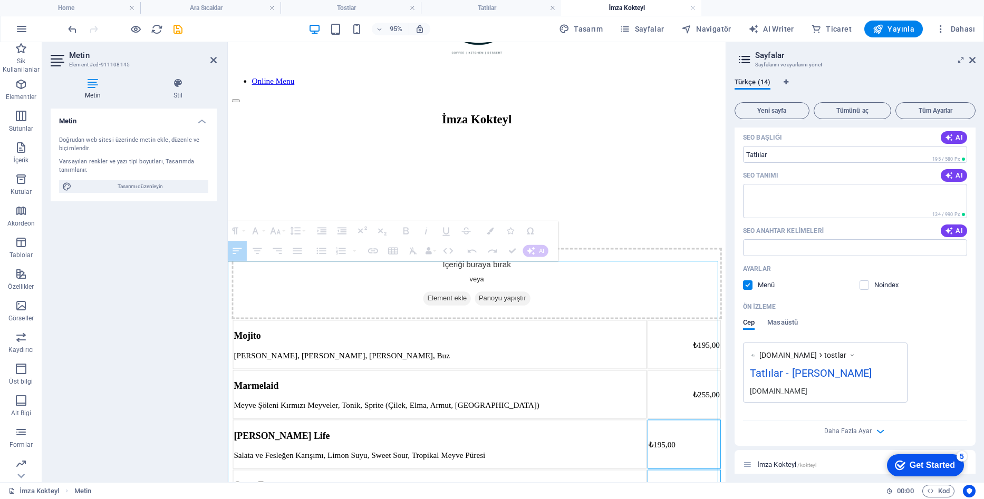
drag, startPoint x: 676, startPoint y: 397, endPoint x: 700, endPoint y: 424, distance: 35.5
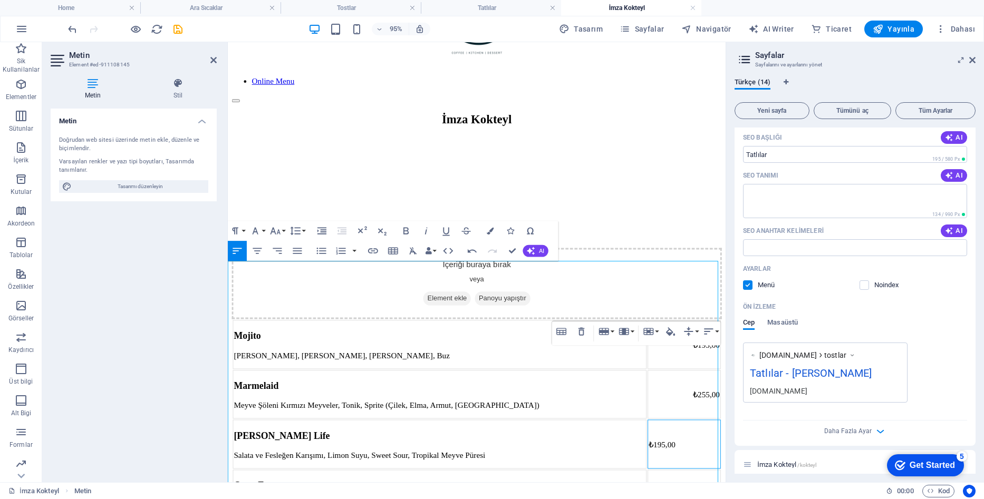
drag, startPoint x: 693, startPoint y: 396, endPoint x: 695, endPoint y: 391, distance: 5.9
click at [693, 440] on td "₺195,00" at bounding box center [708, 465] width 77 height 51
click at [714, 327] on icon "button" at bounding box center [708, 332] width 12 height 12
click at [711, 384] on icon at bounding box center [711, 381] width 12 height 12
drag, startPoint x: 703, startPoint y: 439, endPoint x: 912, endPoint y: 444, distance: 209.4
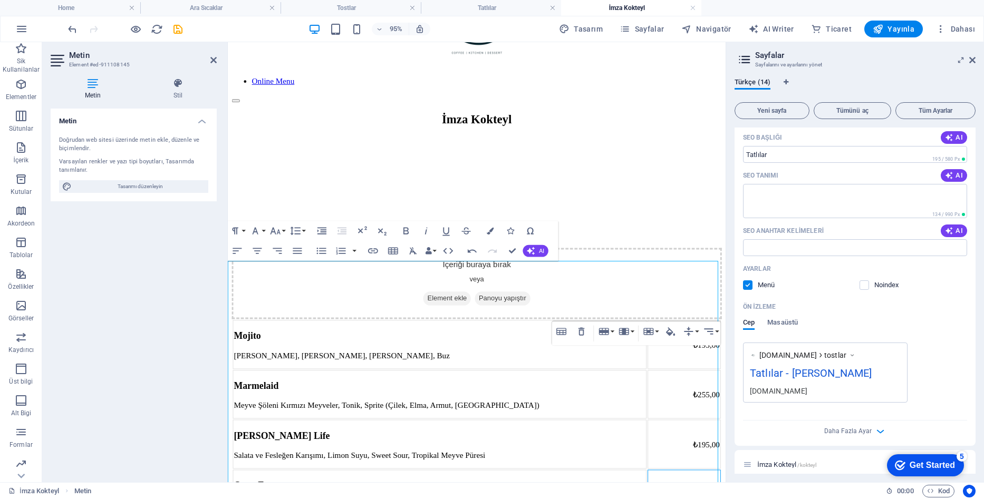
click at [714, 377] on icon "button" at bounding box center [708, 378] width 12 height 12
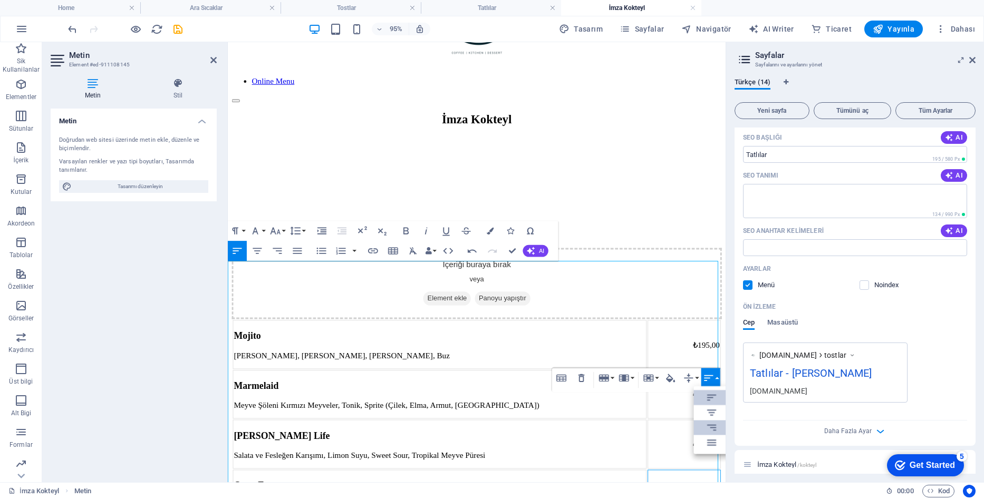
drag, startPoint x: 716, startPoint y: 426, endPoint x: 512, endPoint y: 403, distance: 205.3
click at [716, 426] on icon at bounding box center [711, 428] width 12 height 12
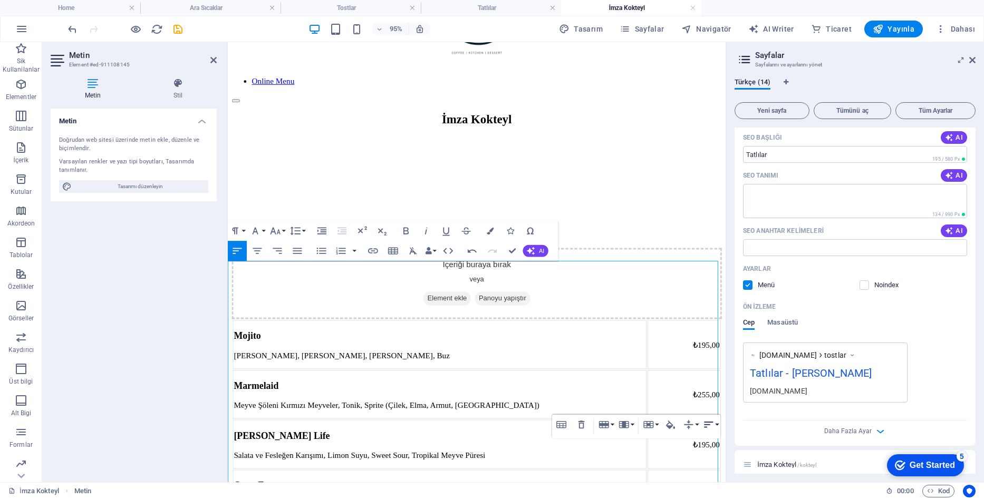
click at [714, 426] on button "Horizontal Align" at bounding box center [710, 425] width 19 height 20
click at [711, 392] on icon at bounding box center [711, 388] width 12 height 12
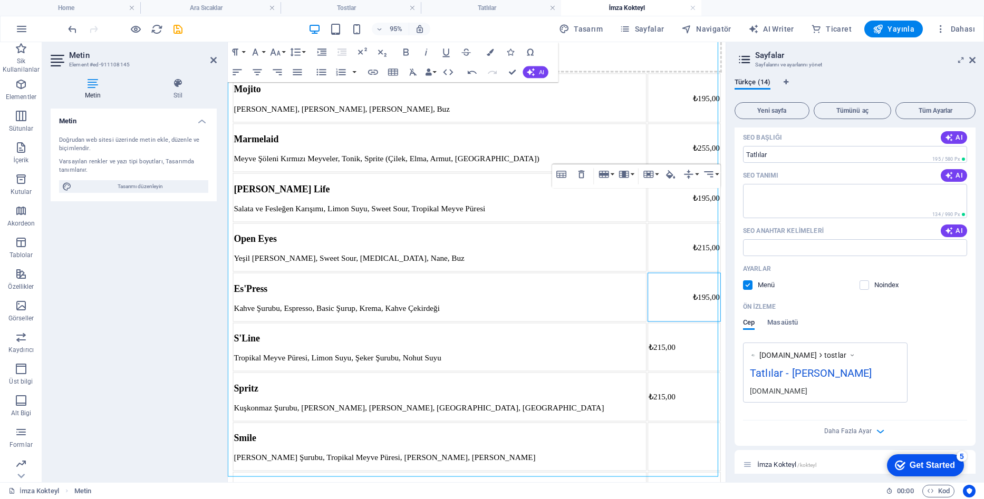
scroll to position [326, 0]
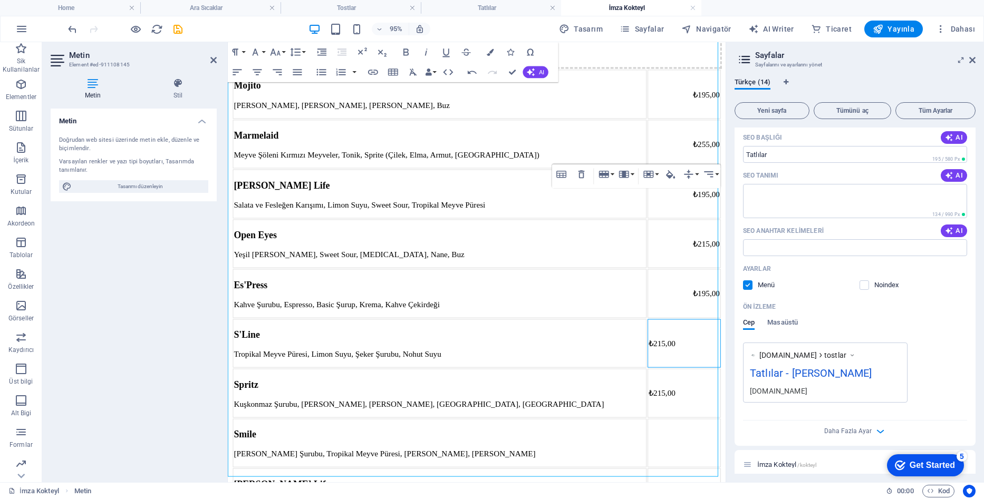
click at [694, 334] on td "₺215,00" at bounding box center [708, 359] width 77 height 51
click at [716, 219] on button "Horizontal Align" at bounding box center [710, 221] width 19 height 20
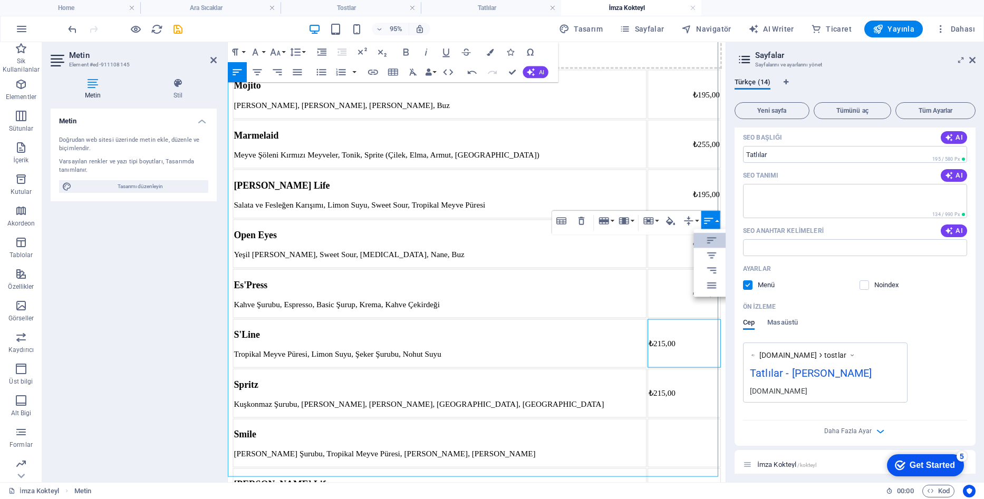
scroll to position [0, 0]
click at [711, 266] on icon at bounding box center [711, 271] width 12 height 12
click at [701, 386] on td "₺215,00" at bounding box center [708, 411] width 77 height 51
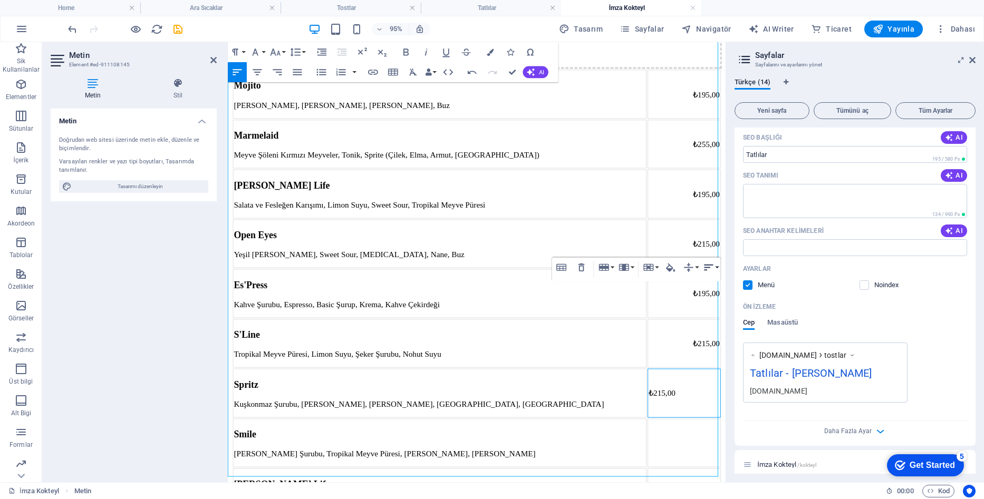
click at [712, 265] on icon "button" at bounding box center [708, 268] width 9 height 6
click at [716, 314] on icon at bounding box center [711, 317] width 12 height 12
click at [403, 449] on h3 "Smile" at bounding box center [450, 455] width 433 height 12
click at [688, 439] on td at bounding box center [708, 464] width 77 height 51
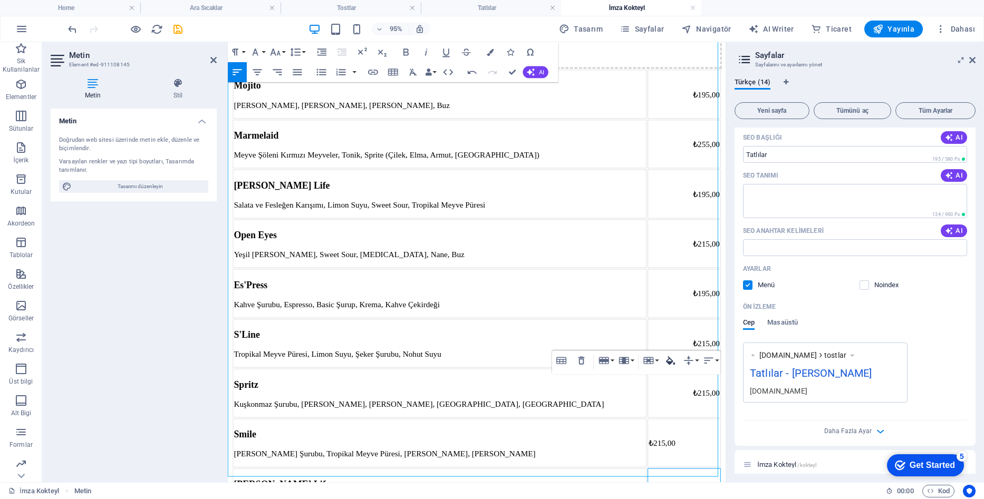
click at [678, 366] on button "Cell Background" at bounding box center [670, 361] width 19 height 20
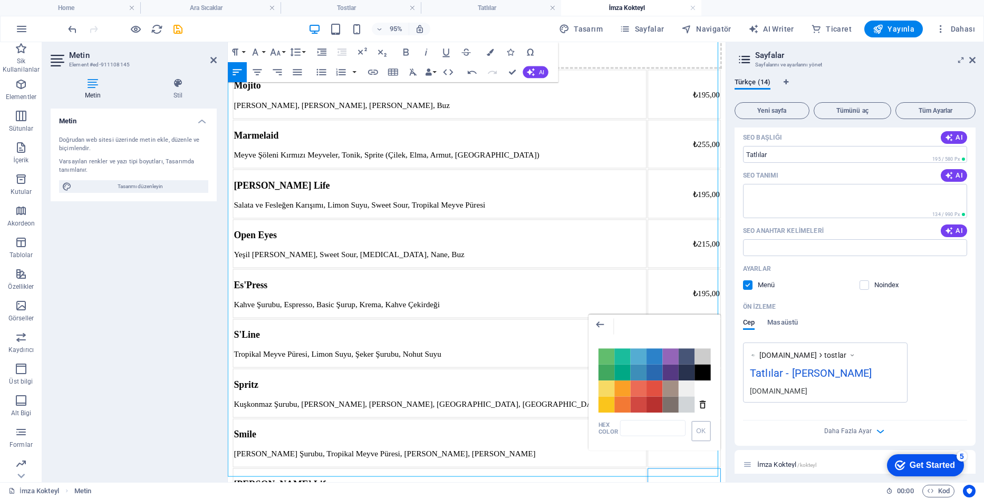
click at [505, 471] on p "Yaban Mersini Şurubu, Tropikal Meyve Püresi, Koruk Suyu, Tonik" at bounding box center [450, 475] width 433 height 9
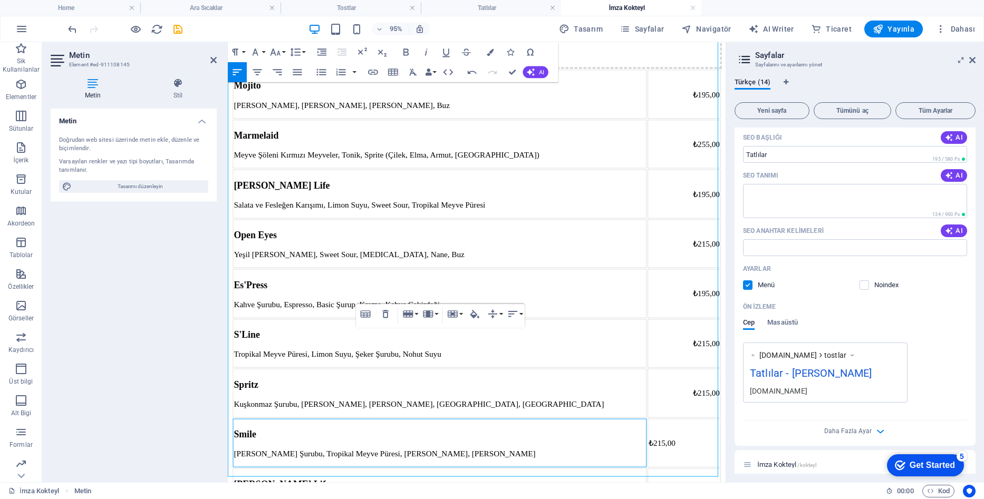
click at [703, 439] on td "₺215,00" at bounding box center [708, 464] width 77 height 51
click at [714, 315] on button "Horizontal Align" at bounding box center [710, 314] width 19 height 20
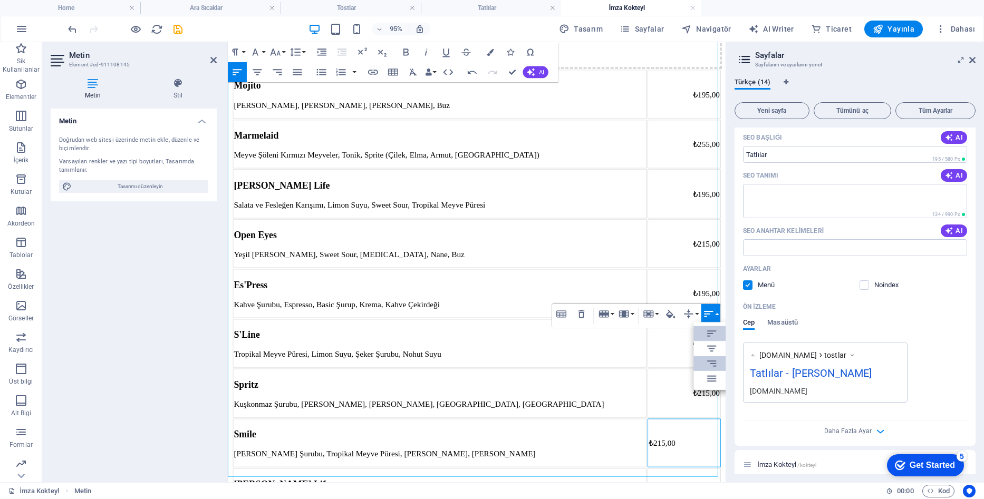
click at [705, 367] on icon at bounding box center [711, 363] width 12 height 12
click at [526, 471] on p "Yaban Mersini Şurubu, Tropikal Meyve Püresi, Koruk Suyu, Tonik" at bounding box center [450, 475] width 433 height 9
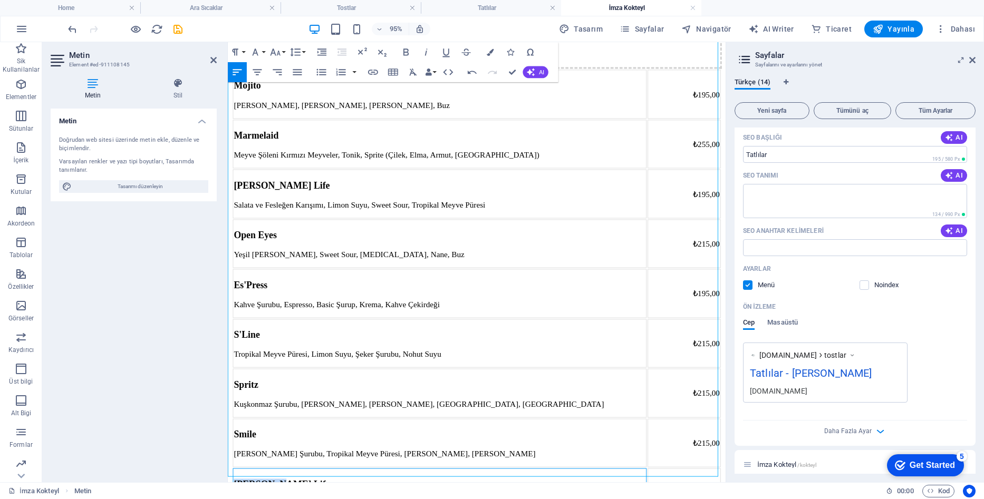
drag, startPoint x: 328, startPoint y: 421, endPoint x: 233, endPoint y: 420, distance: 95.4
click at [234, 499] on h3 "Luca Life" at bounding box center [450, 508] width 433 height 12
click at [306, 499] on h3 "Luca Life" at bounding box center [450, 508] width 433 height 12
drag, startPoint x: 326, startPoint y: 419, endPoint x: 234, endPoint y: 425, distance: 92.5
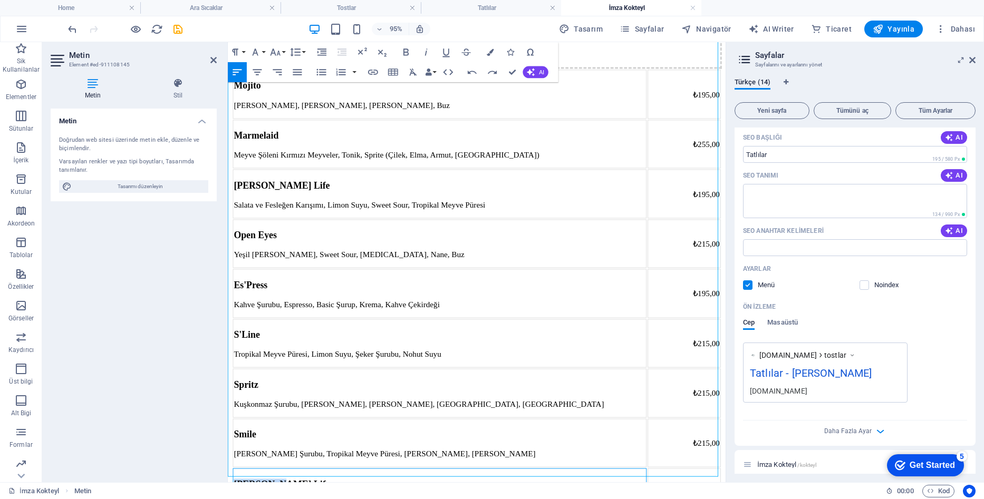
click at [234, 499] on h3 "Luca Life" at bounding box center [450, 508] width 433 height 12
drag, startPoint x: 648, startPoint y: 444, endPoint x: 633, endPoint y: 441, distance: 15.6
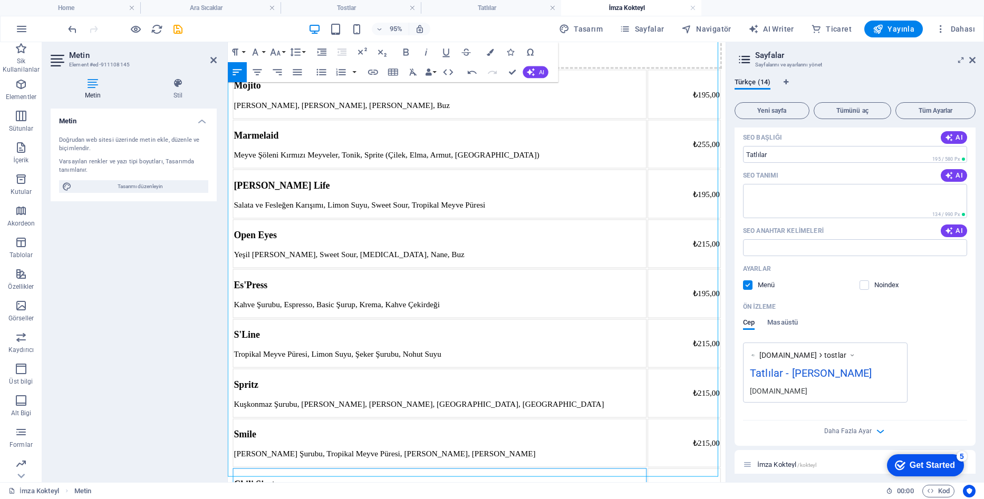
click at [713, 357] on icon "button" at bounding box center [708, 361] width 12 height 12
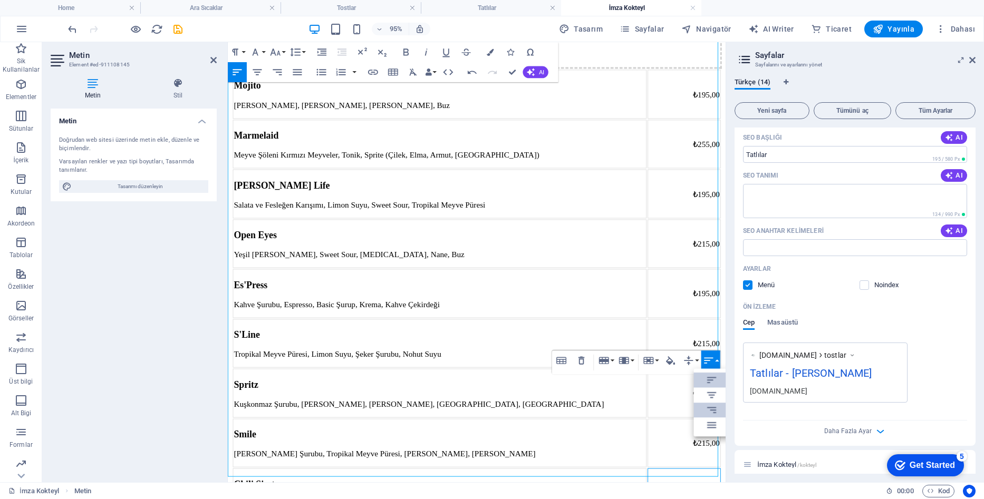
click at [724, 412] on link "Align Right" at bounding box center [711, 410] width 36 height 15
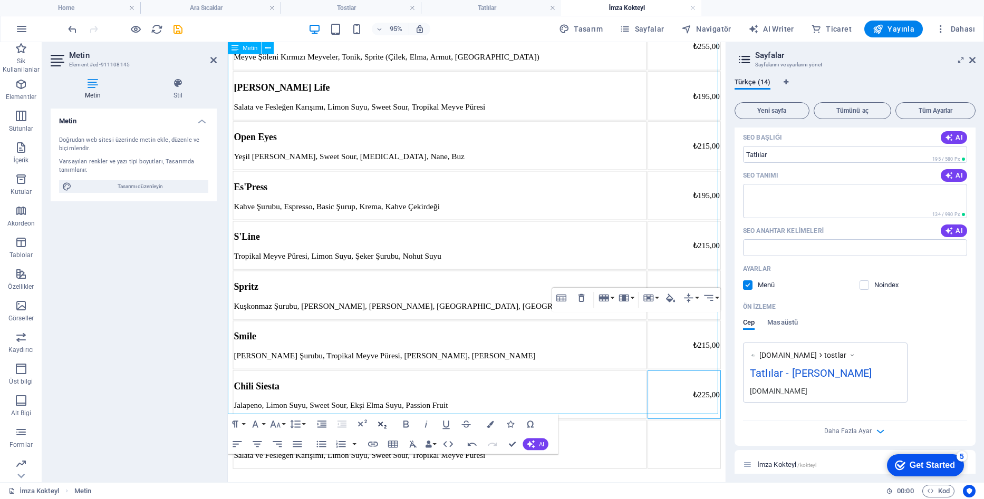
scroll to position [431, 0]
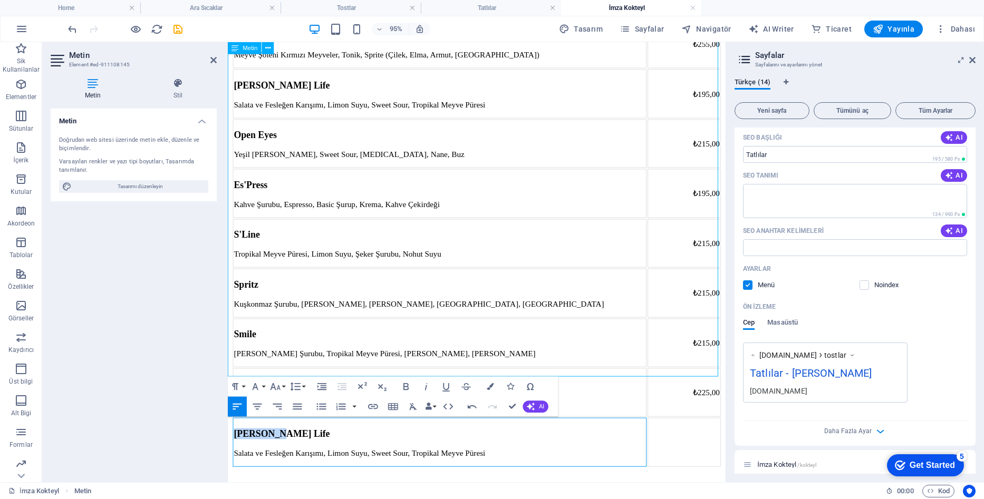
drag, startPoint x: 324, startPoint y: 365, endPoint x: 232, endPoint y: 361, distance: 91.8
click at [234, 449] on h3 "Luca Life" at bounding box center [450, 455] width 433 height 12
click at [414, 470] on p "Salata ve Fesleğen Karışımı, Limon Suyu, Sweet Sour, Tropikal Meyve Püresi" at bounding box center [450, 474] width 433 height 9
drag, startPoint x: 650, startPoint y: 385, endPoint x: 231, endPoint y: 387, distance: 418.6
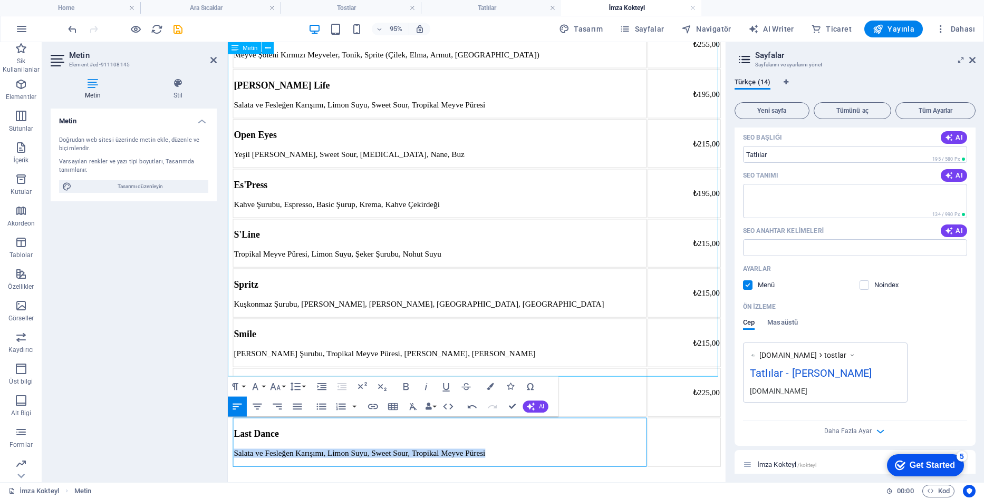
click at [234, 470] on p "Salata ve Fesleğen Karışımı, Limon Suyu, Sweet Sour, Tropikal Meyve Püresi" at bounding box center [450, 474] width 433 height 9
click at [708, 438] on td at bounding box center [708, 463] width 77 height 51
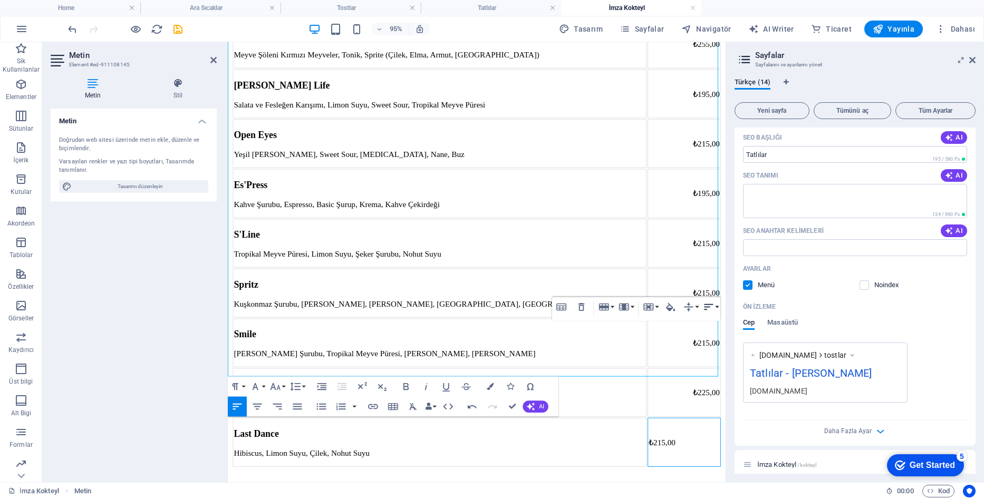
click at [719, 307] on button "Horizontal Align" at bounding box center [710, 307] width 19 height 20
click at [713, 358] on icon at bounding box center [711, 357] width 12 height 12
click at [527, 365] on p "Yaban Mersini Şurubu, Tropikal Meyve Püresi, Koruk Suyu, Tonik" at bounding box center [450, 369] width 433 height 9
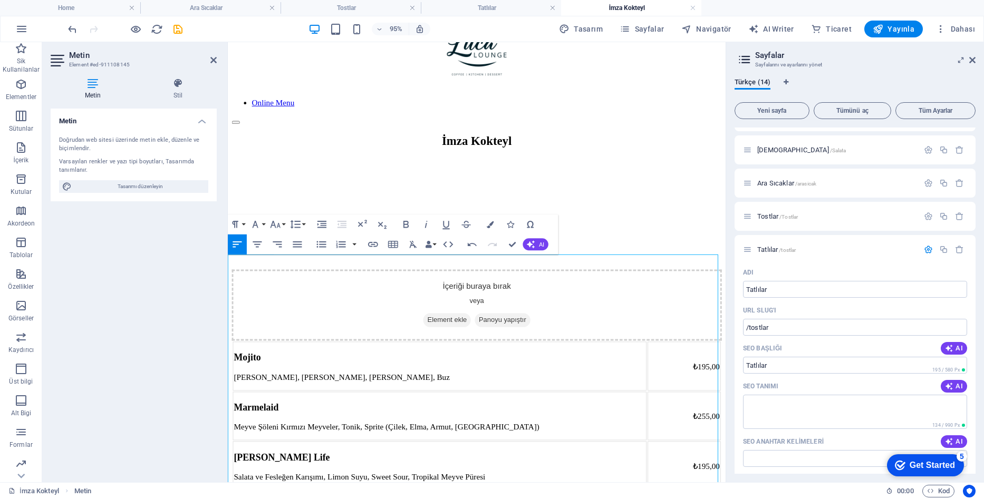
scroll to position [9, 0]
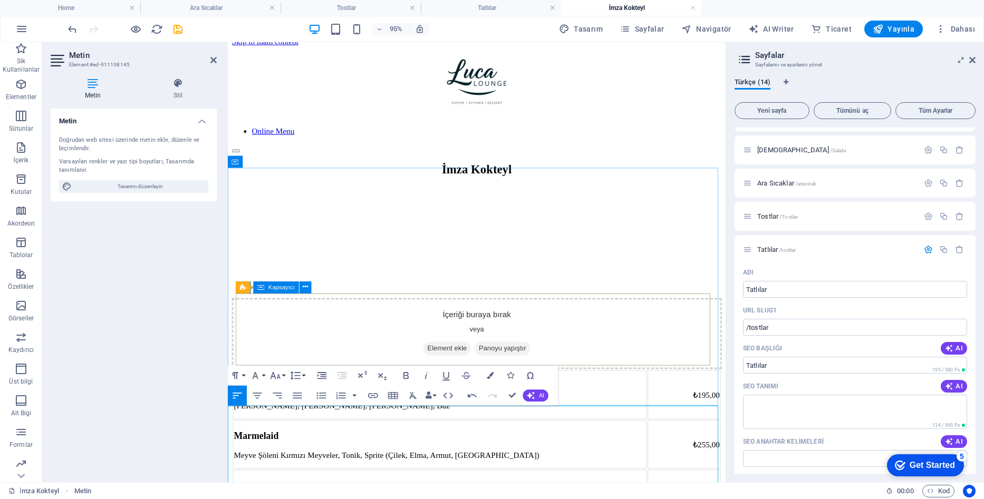
click at [590, 340] on div "İçeriği buraya bırak veya Element ekle Panoyu yapıştır" at bounding box center [490, 349] width 516 height 75
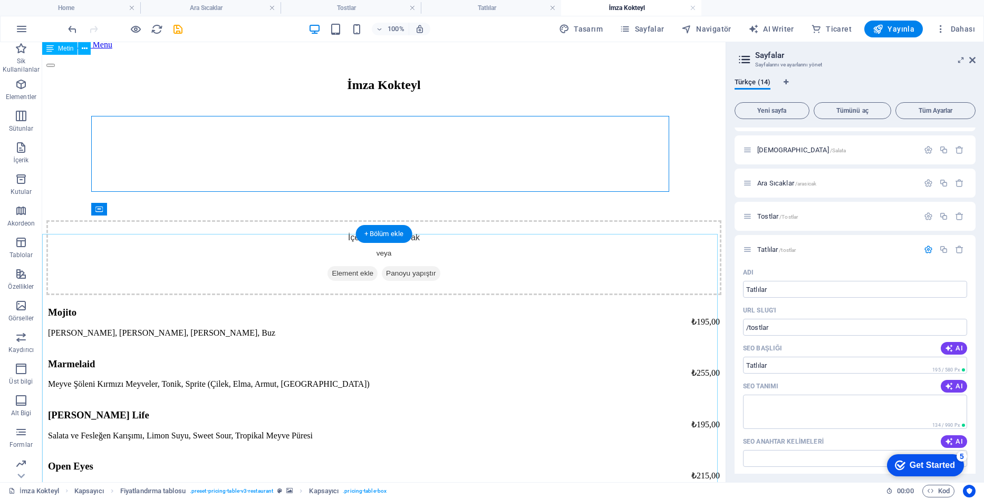
scroll to position [68, 0]
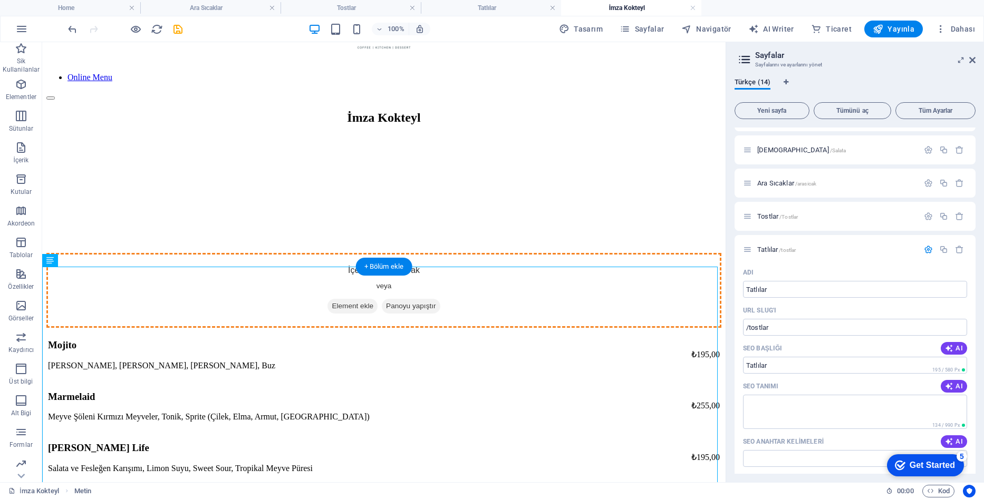
drag, startPoint x: 210, startPoint y: 315, endPoint x: 275, endPoint y: 197, distance: 135.0
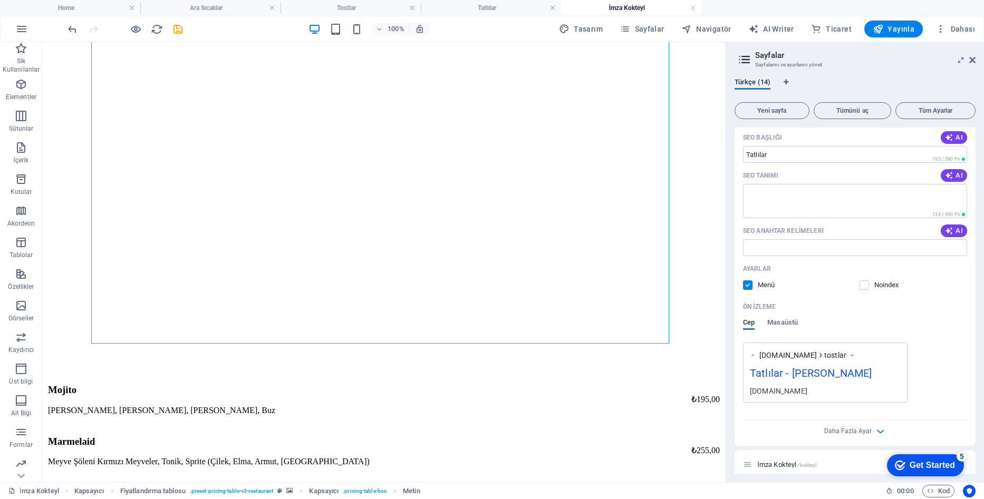
scroll to position [511, 0]
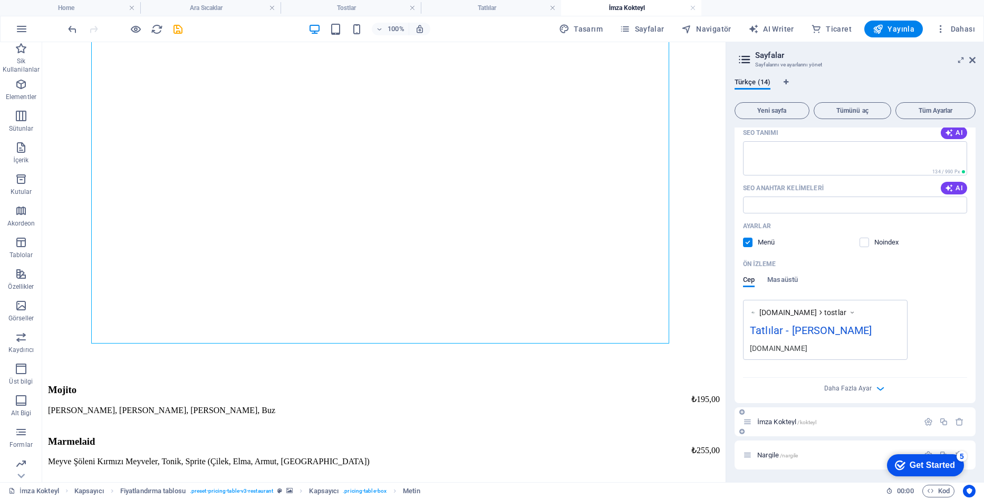
click at [819, 422] on p "İmza Kokteyl /kokteyl" at bounding box center [836, 422] width 158 height 7
click at [800, 423] on span "/kokteyl" at bounding box center [806, 423] width 19 height 6
click at [901, 28] on span "Yayınla" at bounding box center [893, 29] width 42 height 11
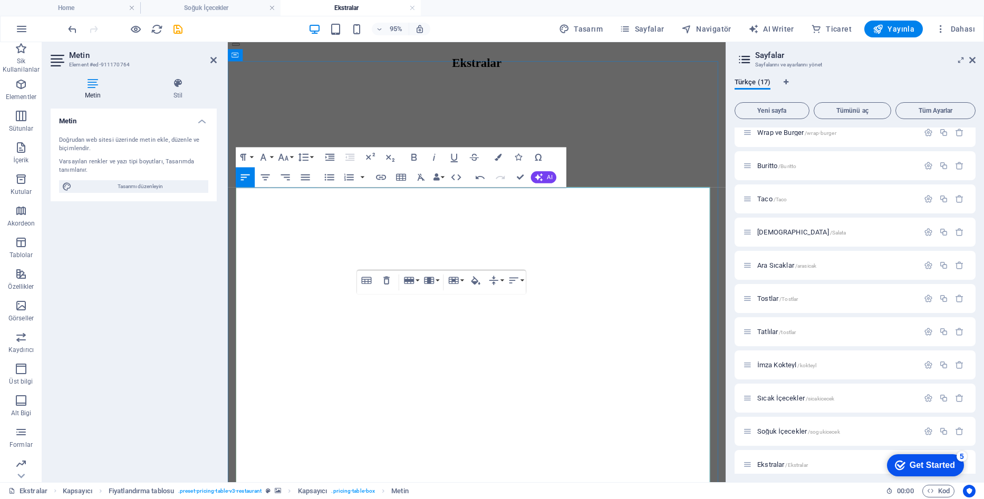
drag, startPoint x: 268, startPoint y: 340, endPoint x: 290, endPoint y: 375, distance: 41.4
click at [419, 317] on button "Row" at bounding box center [411, 319] width 19 height 20
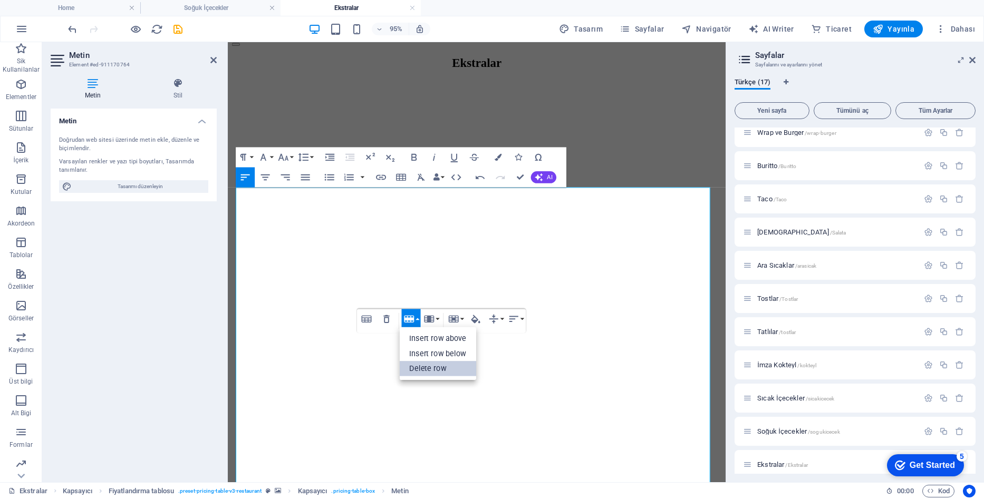
click at [432, 368] on link "Delete row" at bounding box center [438, 368] width 77 height 15
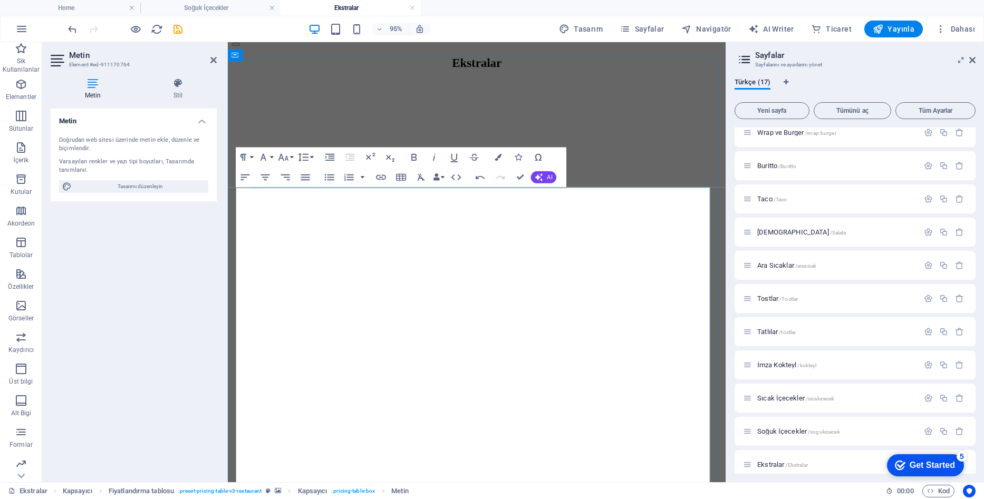
click at [419, 322] on button "Row" at bounding box center [411, 319] width 19 height 20
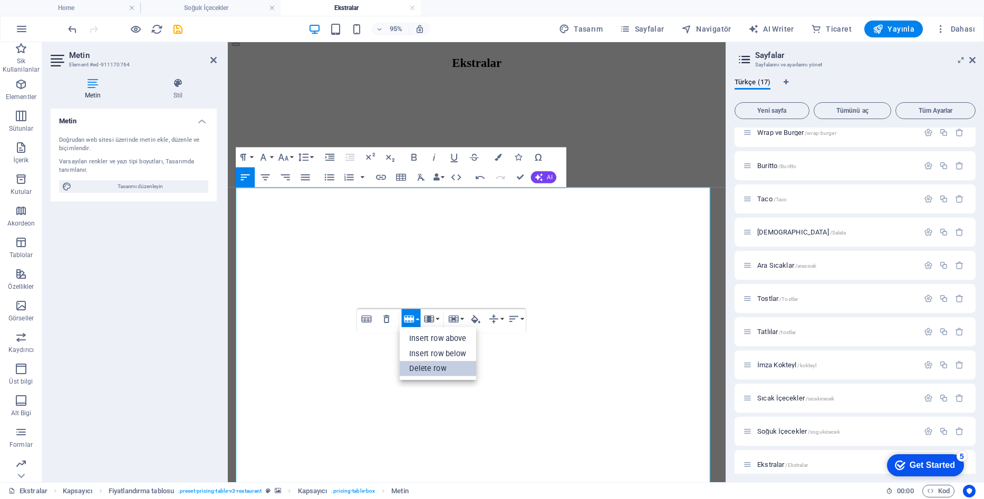
click at [426, 365] on link "Delete row" at bounding box center [438, 368] width 77 height 15
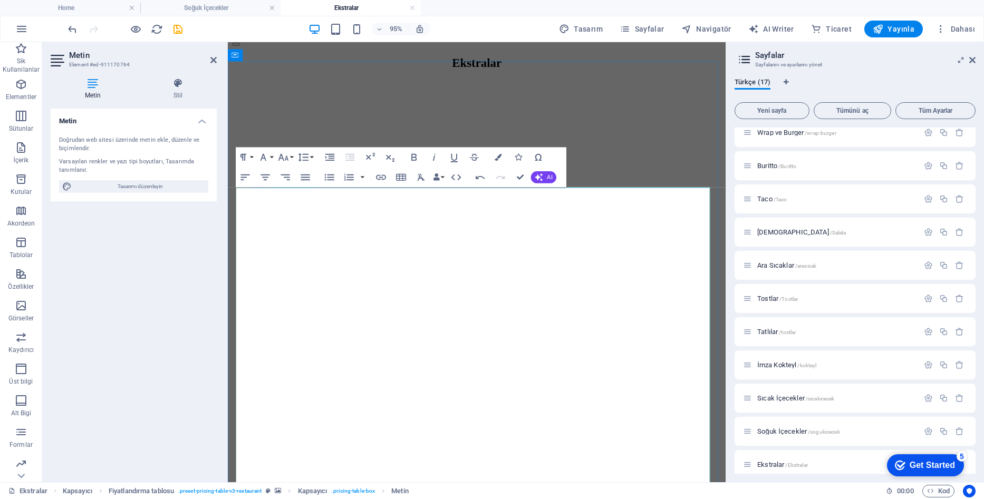
click at [416, 320] on button "Row" at bounding box center [411, 319] width 19 height 20
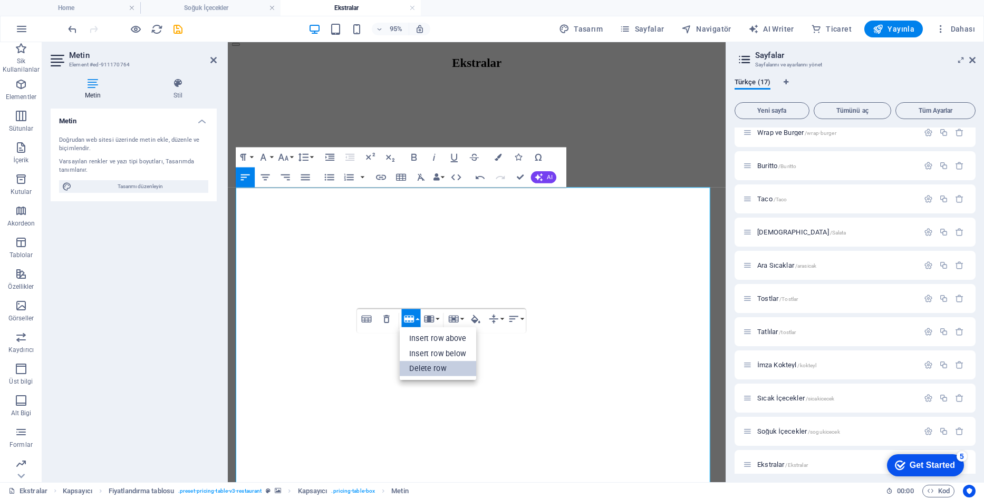
click at [422, 365] on link "Delete row" at bounding box center [438, 368] width 77 height 15
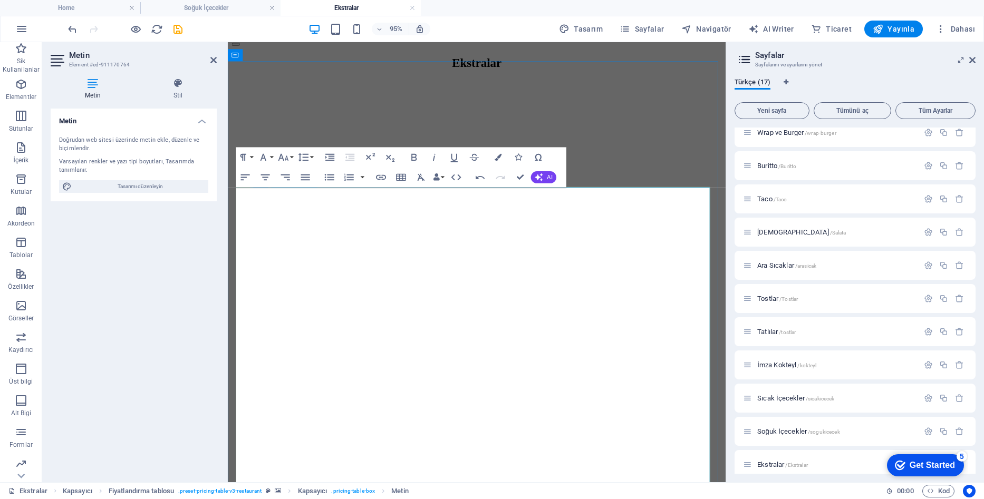
click at [421, 319] on div "Table Header Remove Table Row Insert row above Insert row below Delete row Colu…" at bounding box center [441, 321] width 169 height 24
click at [418, 319] on button "Row" at bounding box center [411, 319] width 19 height 20
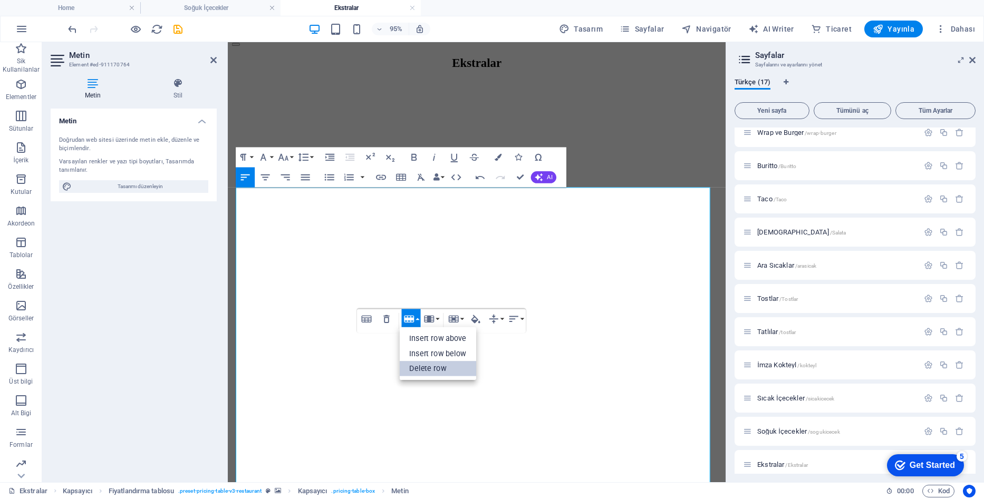
click at [420, 365] on link "Delete row" at bounding box center [438, 368] width 77 height 15
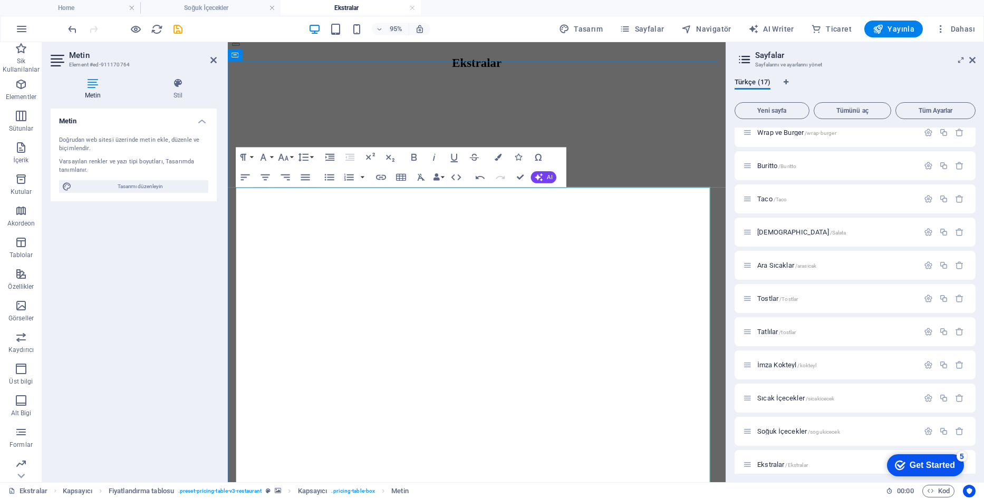
click at [419, 319] on button "Row" at bounding box center [411, 319] width 19 height 20
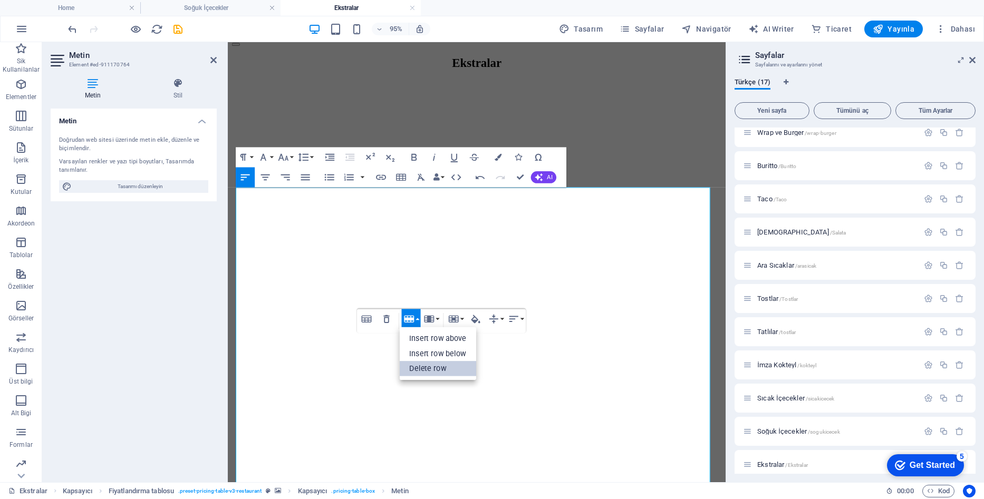
click at [418, 370] on link "Delete row" at bounding box center [438, 368] width 77 height 15
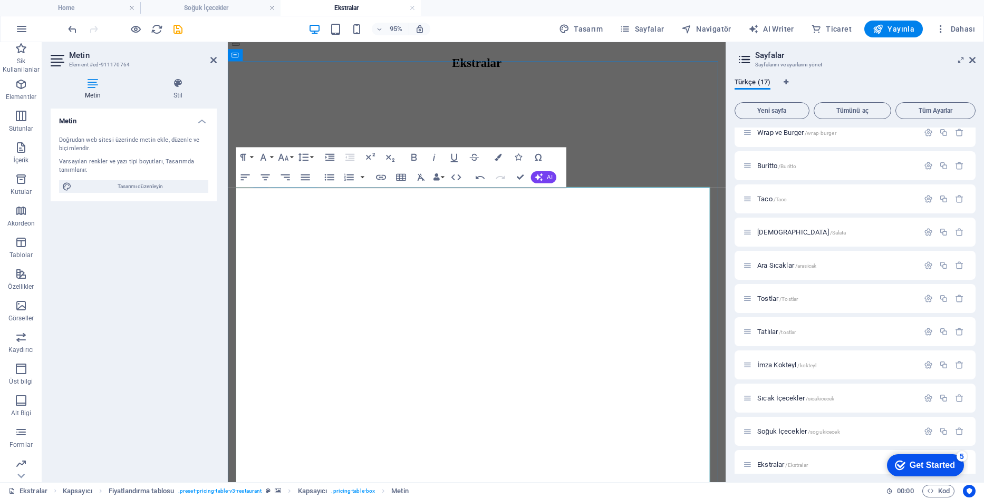
click at [419, 319] on button "Row" at bounding box center [411, 319] width 19 height 20
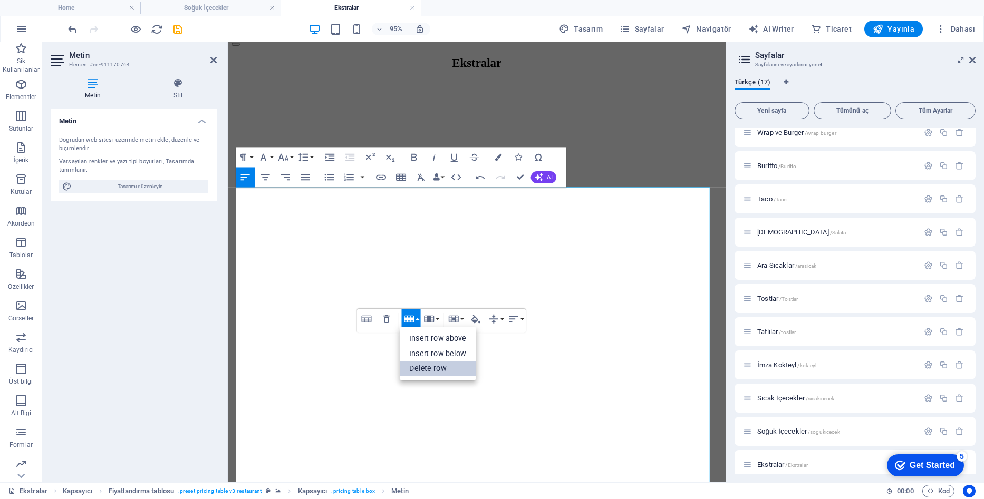
click at [424, 371] on link "Delete row" at bounding box center [438, 368] width 77 height 15
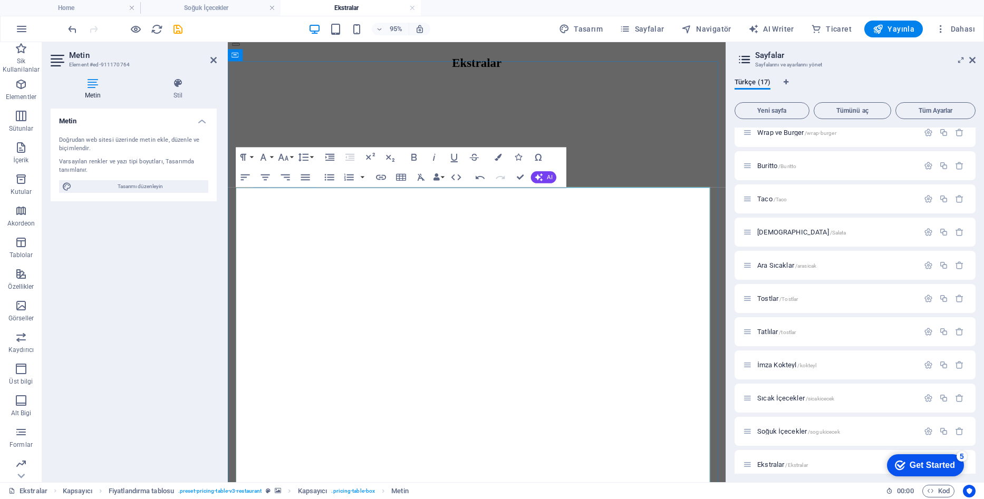
click at [418, 317] on button "Row" at bounding box center [411, 319] width 19 height 20
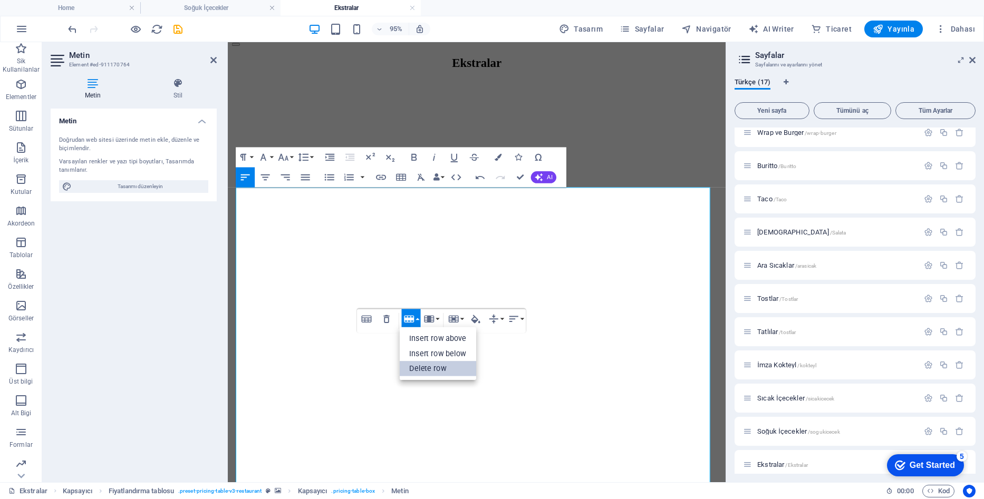
click at [425, 370] on link "Delete row" at bounding box center [438, 368] width 77 height 15
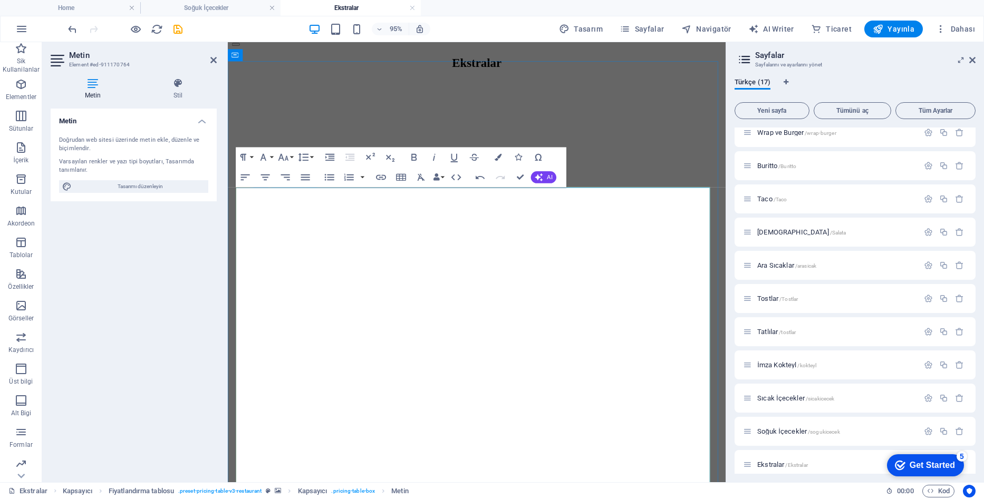
click at [438, 320] on button "Column" at bounding box center [431, 319] width 19 height 20
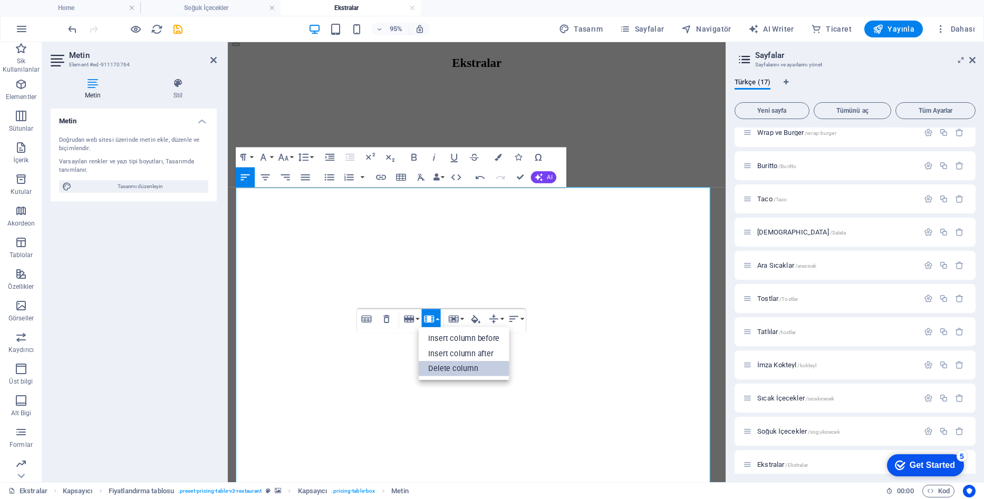
click at [438, 366] on link "Delete column" at bounding box center [464, 368] width 91 height 15
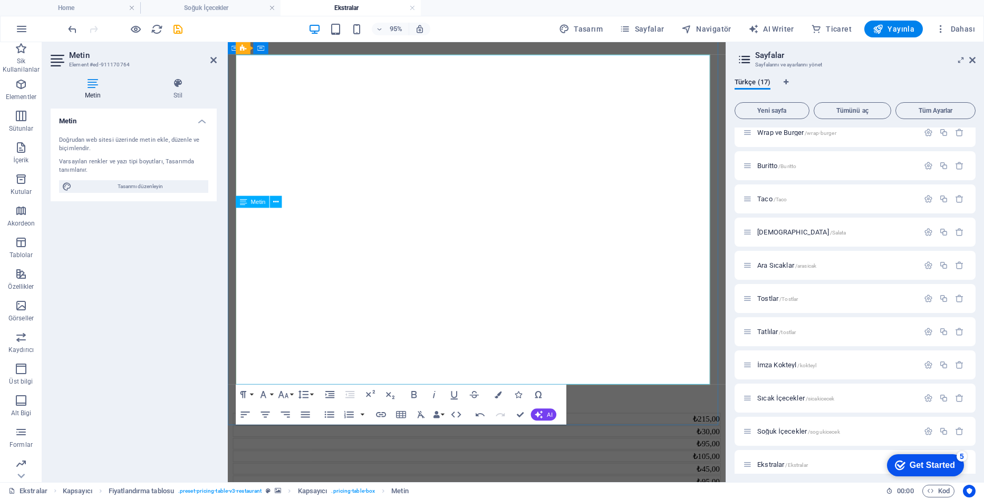
scroll to position [0, 0]
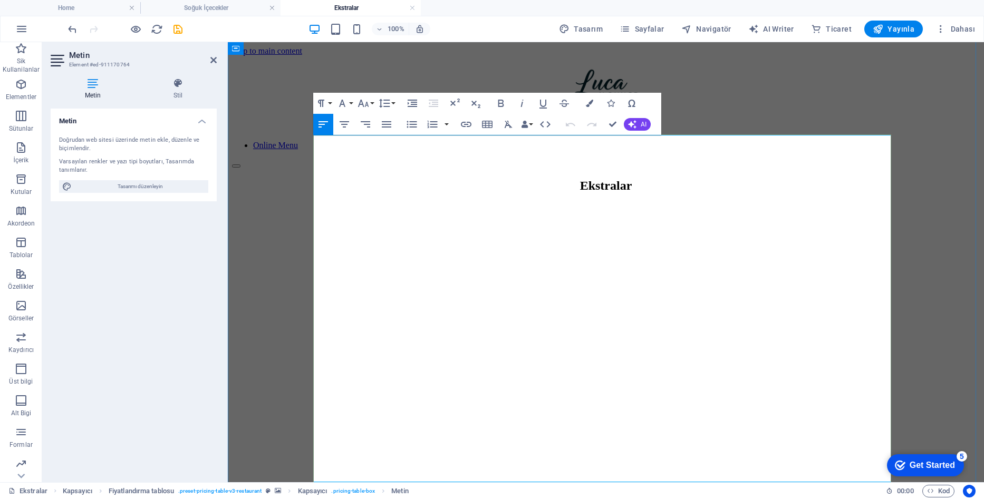
scroll to position [82, 0]
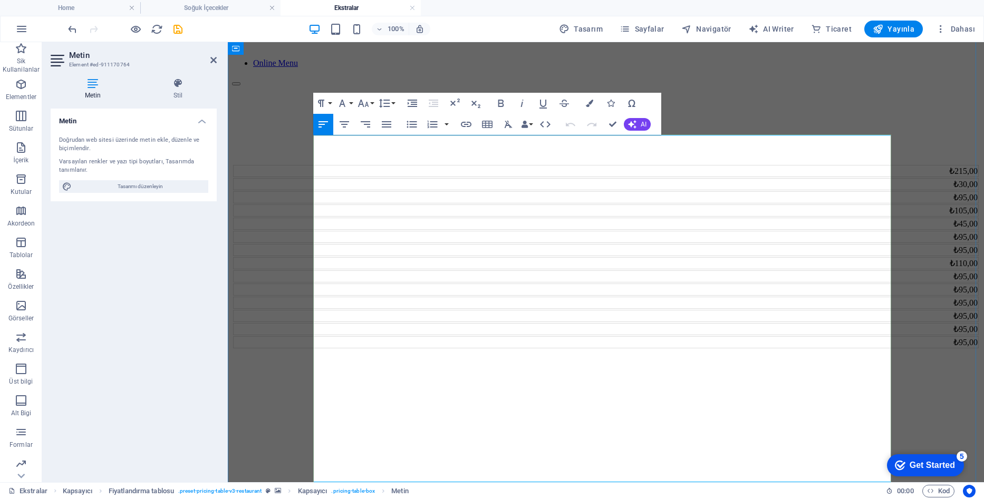
click at [402, 165] on td "₺215,00" at bounding box center [605, 171] width 745 height 12
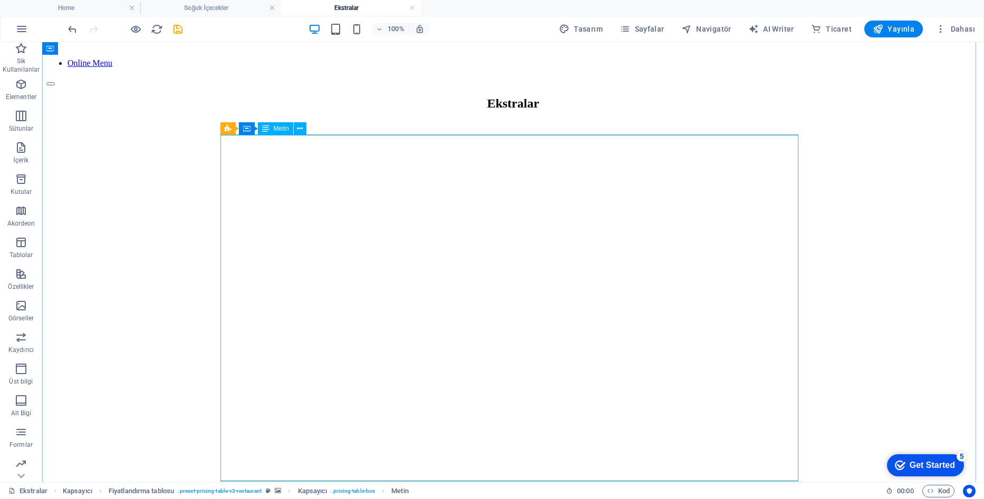
scroll to position [0, 0]
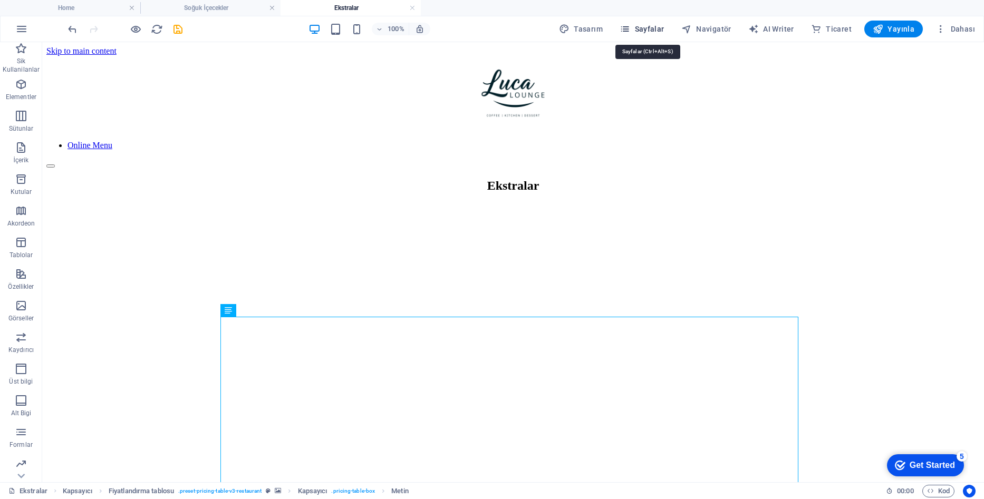
click at [652, 32] on span "Sayfalar" at bounding box center [641, 29] width 45 height 11
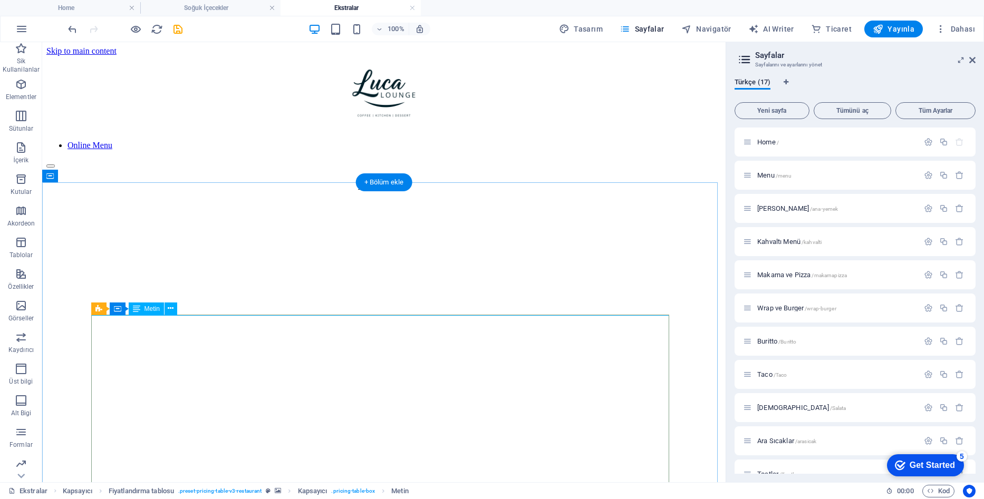
scroll to position [53, 0]
